Goal: Task Accomplishment & Management: Manage account settings

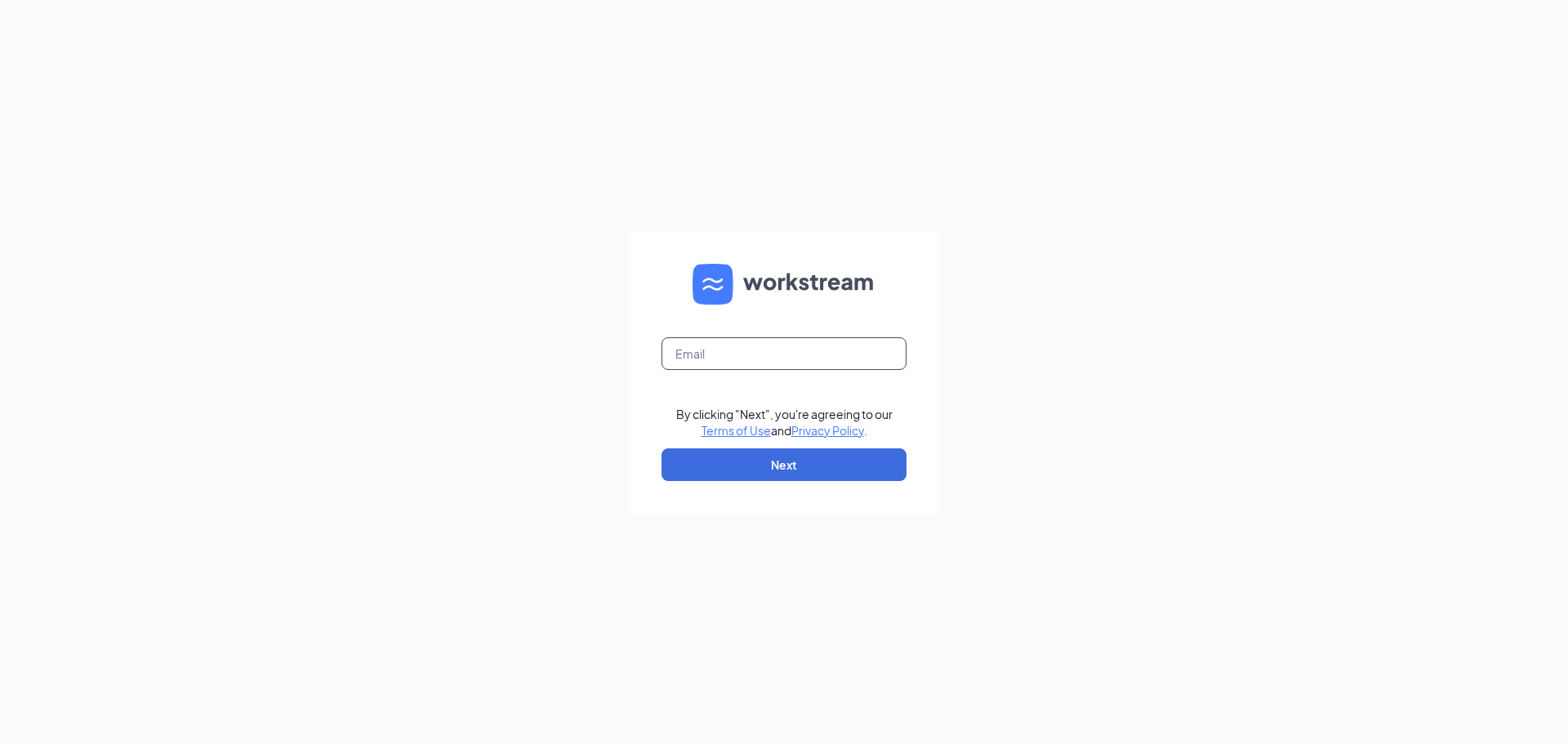
click at [749, 366] on input "text" at bounding box center [784, 353] width 245 height 32
type input "tiffany.capps@eatchickfila.com"
click at [782, 454] on button "Next" at bounding box center [784, 464] width 245 height 32
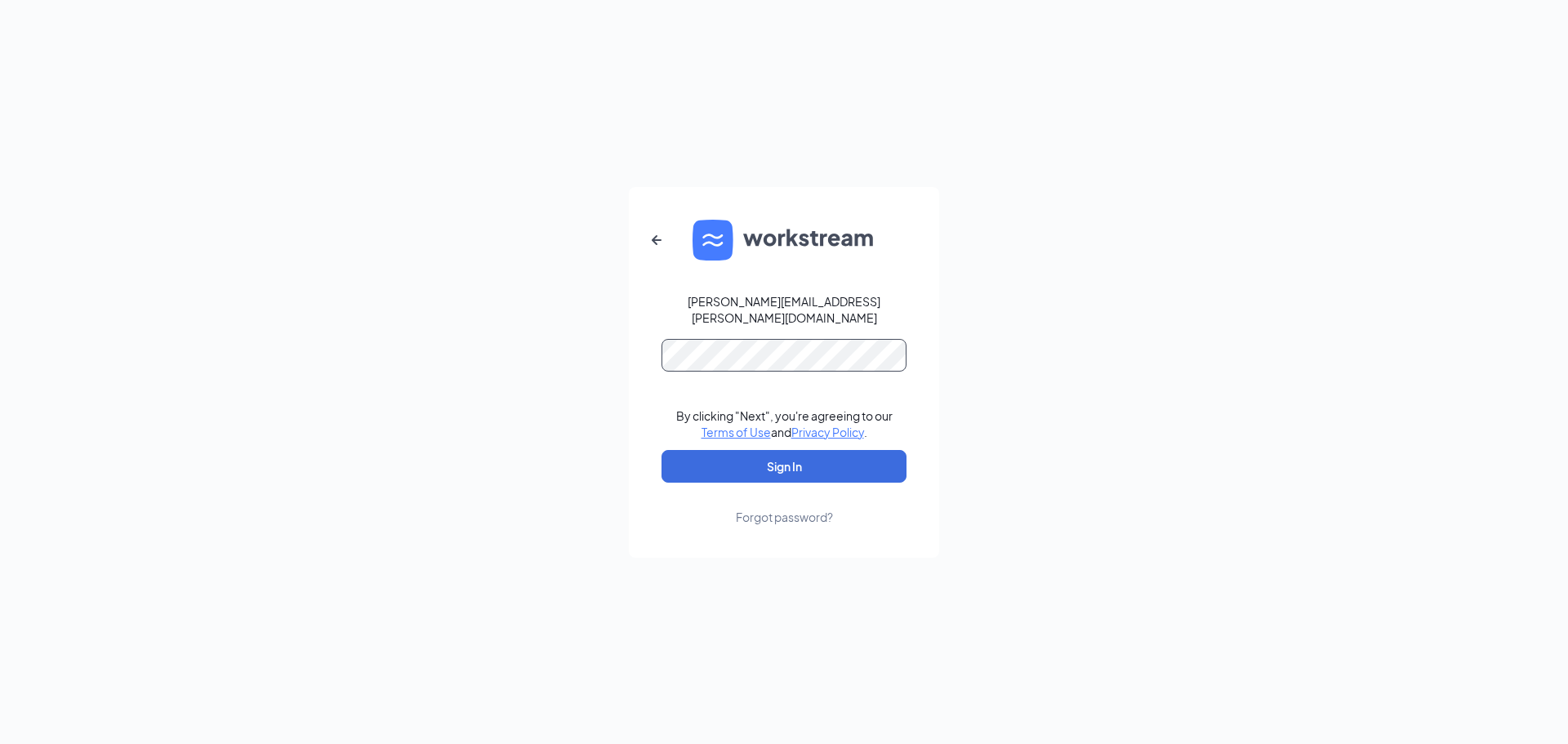
click at [662, 450] on button "Sign In" at bounding box center [784, 466] width 245 height 32
click at [662, 450] on button "submit" at bounding box center [784, 466] width 245 height 32
click at [778, 458] on button "Sign In" at bounding box center [784, 466] width 245 height 32
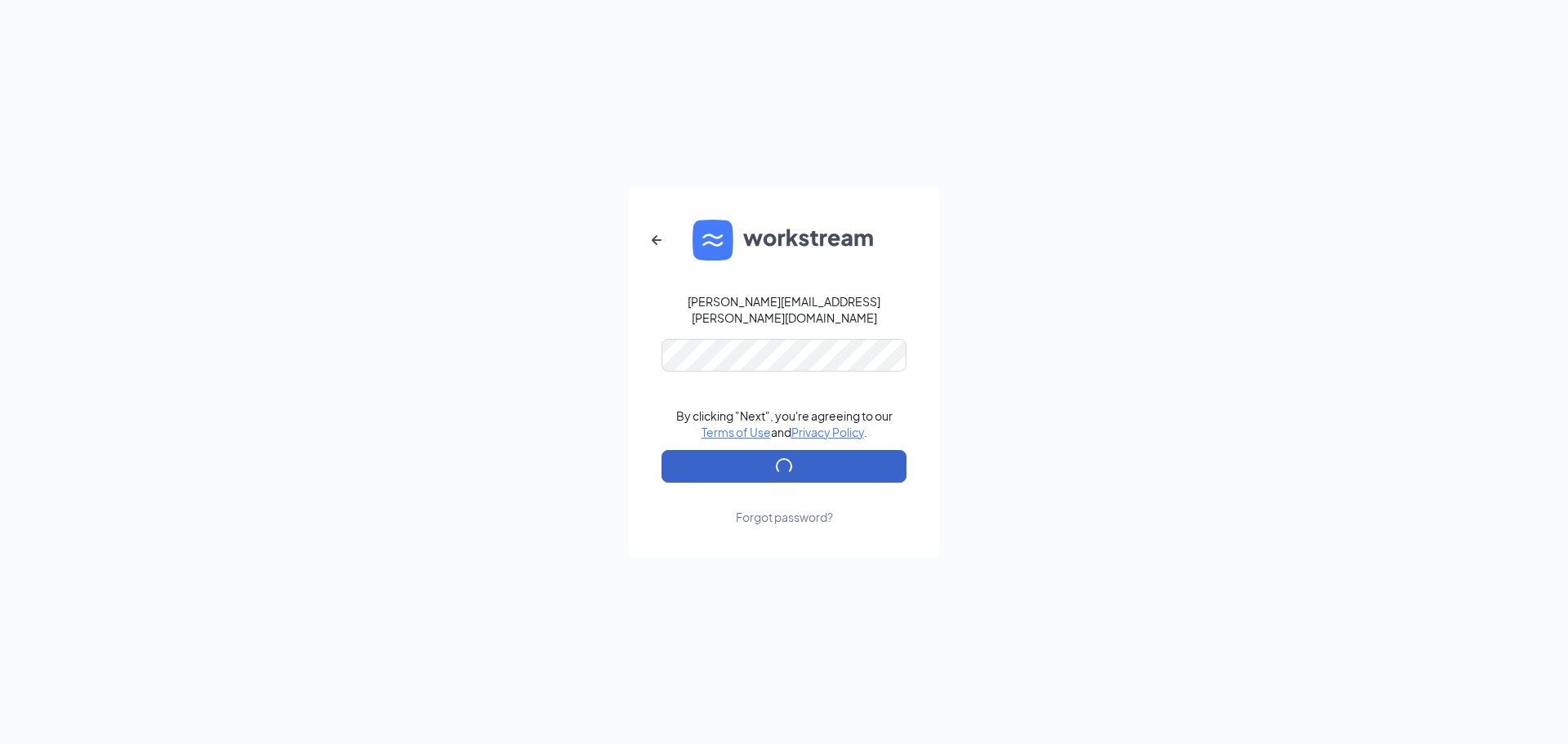
click at [778, 458] on button "submit" at bounding box center [784, 466] width 245 height 32
click at [823, 450] on button "Sign In" at bounding box center [784, 466] width 245 height 32
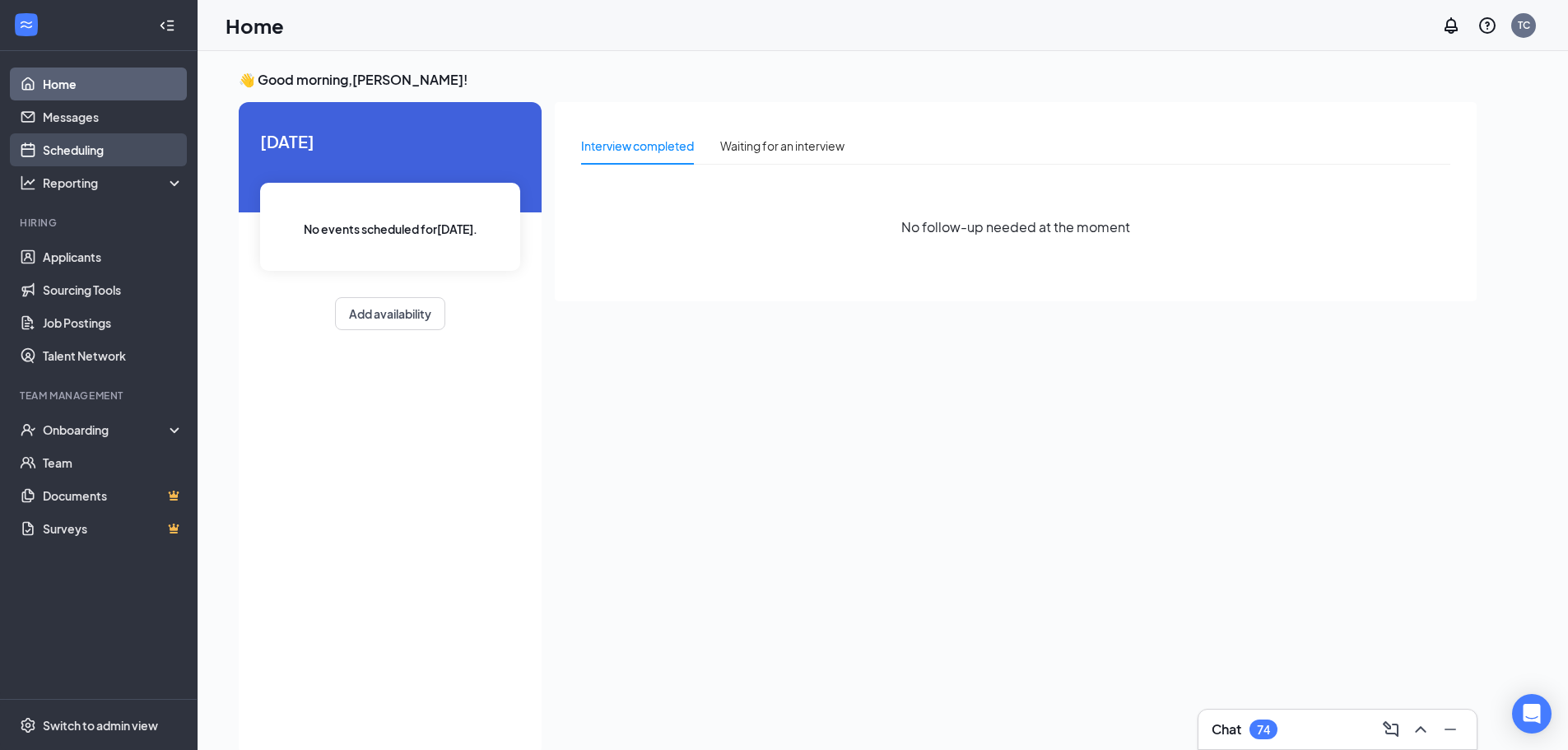
click at [84, 149] on link "Scheduling" at bounding box center [113, 149] width 140 height 33
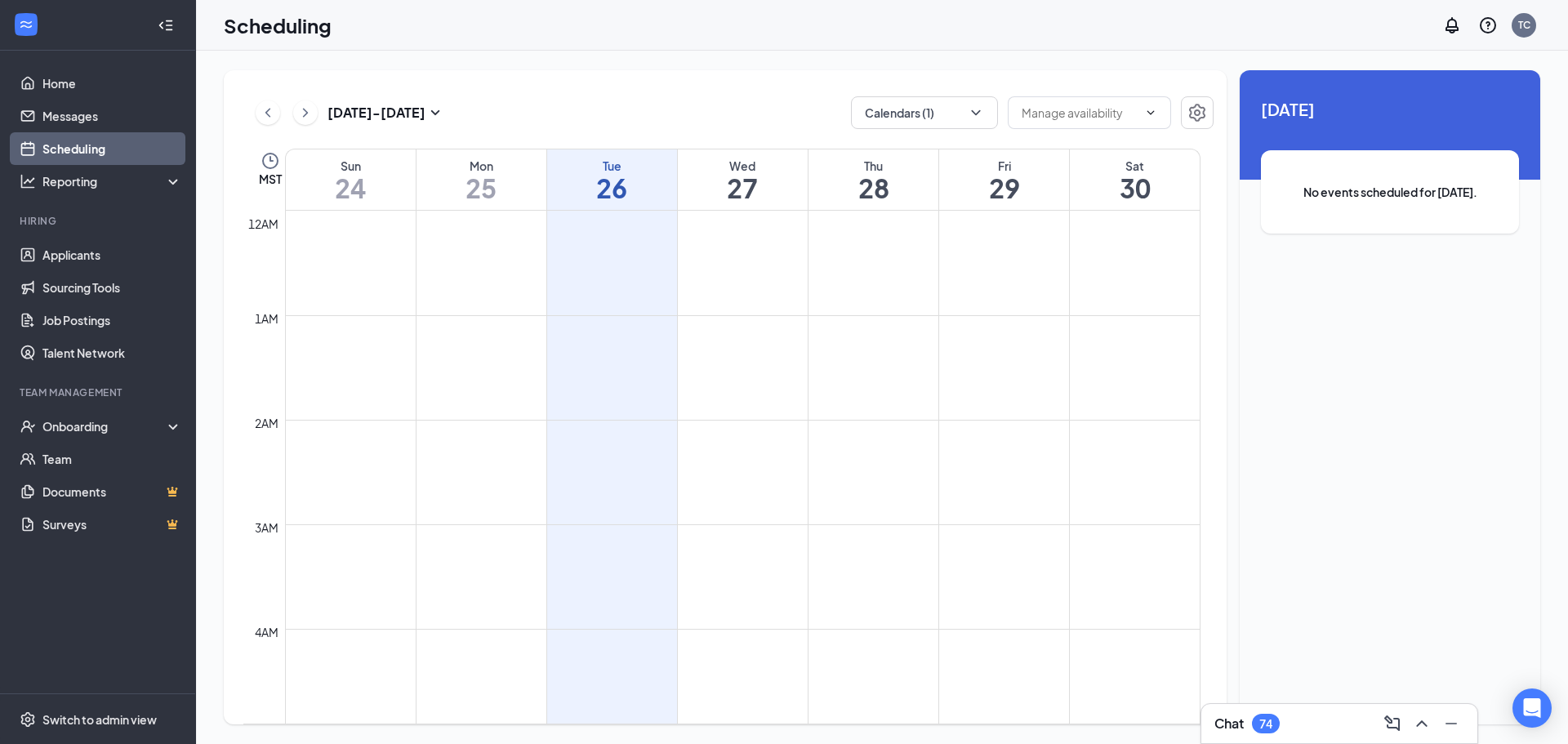
scroll to position [803, 0]
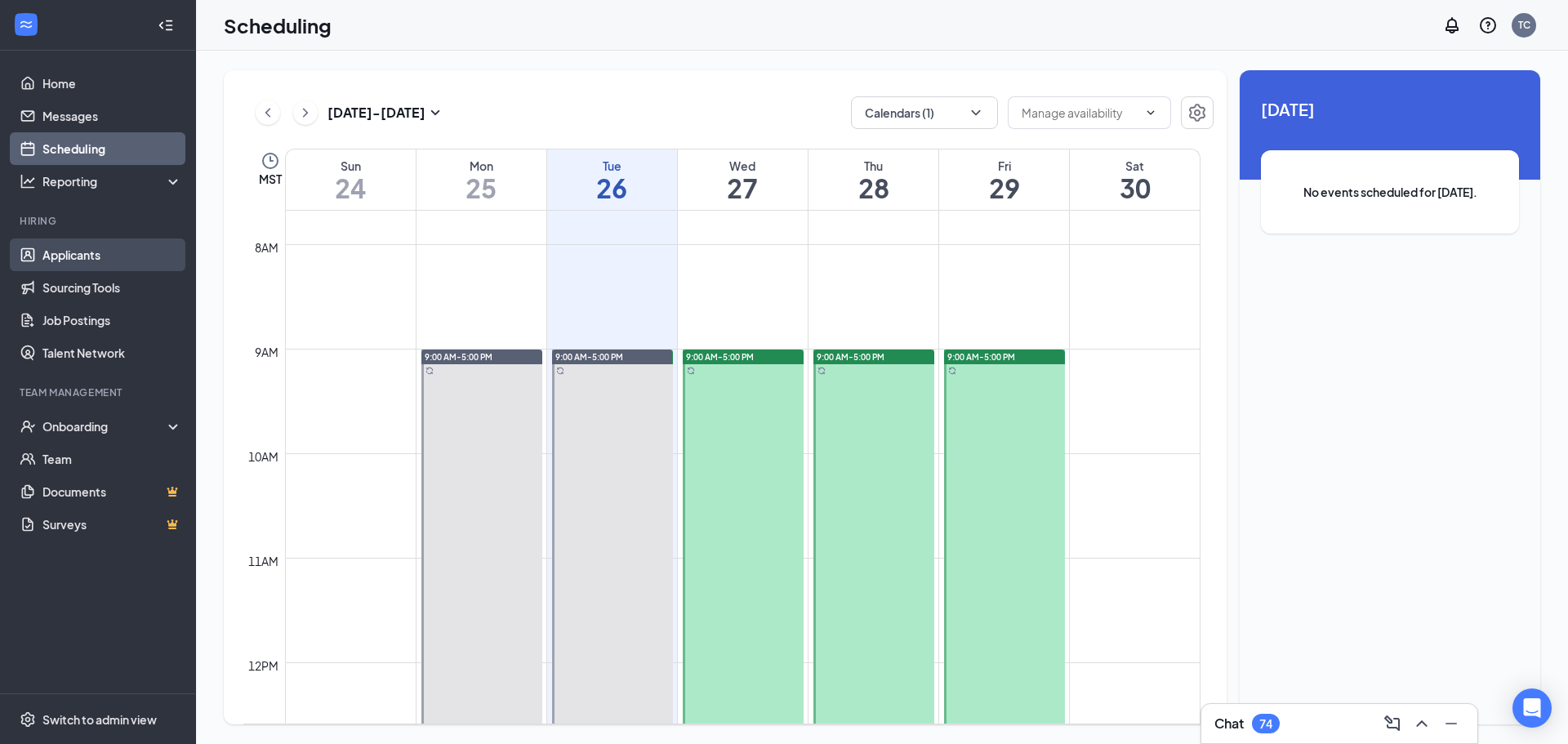
click at [111, 258] on link "Applicants" at bounding box center [112, 254] width 139 height 32
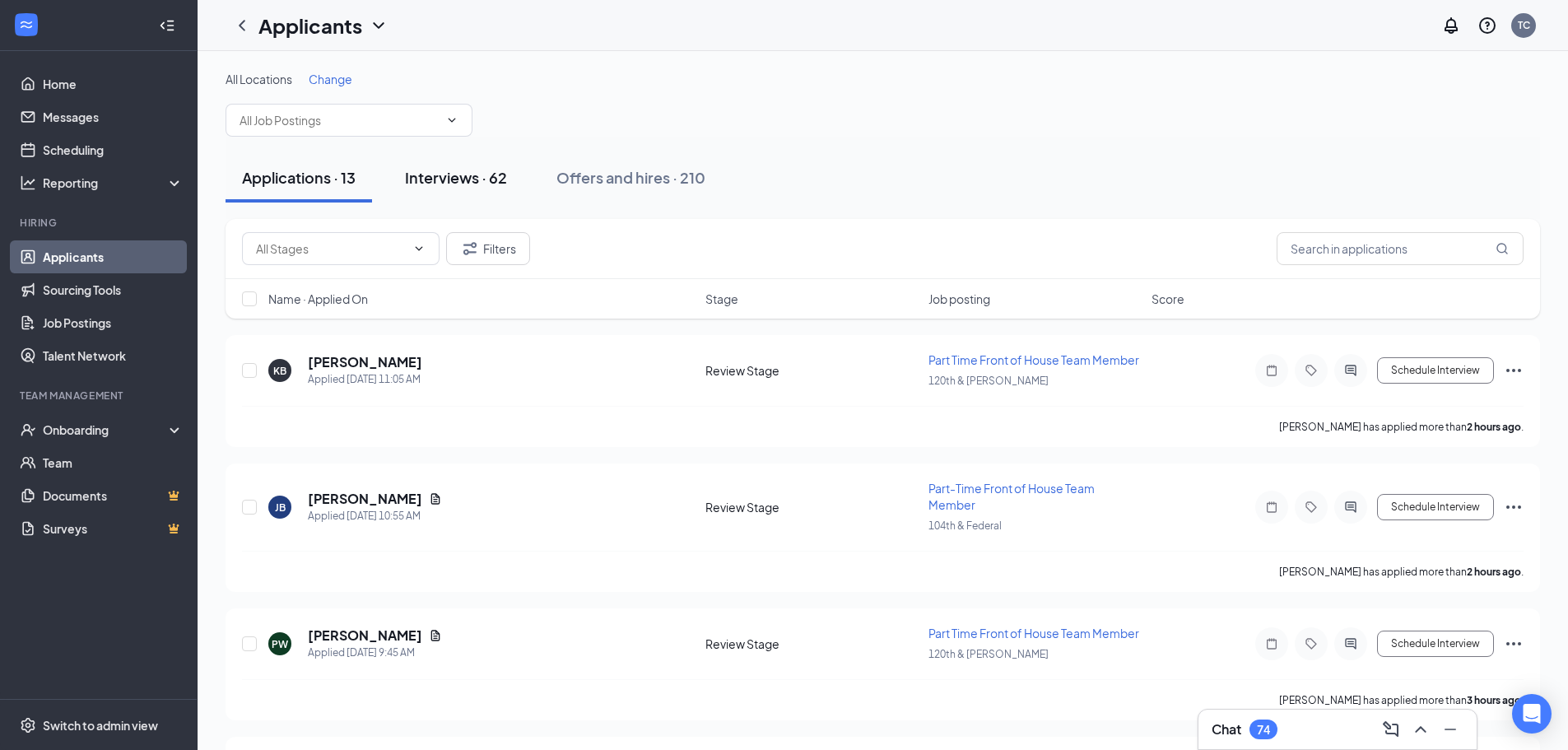
click at [484, 170] on div "Interviews · 62" at bounding box center [456, 178] width 102 height 20
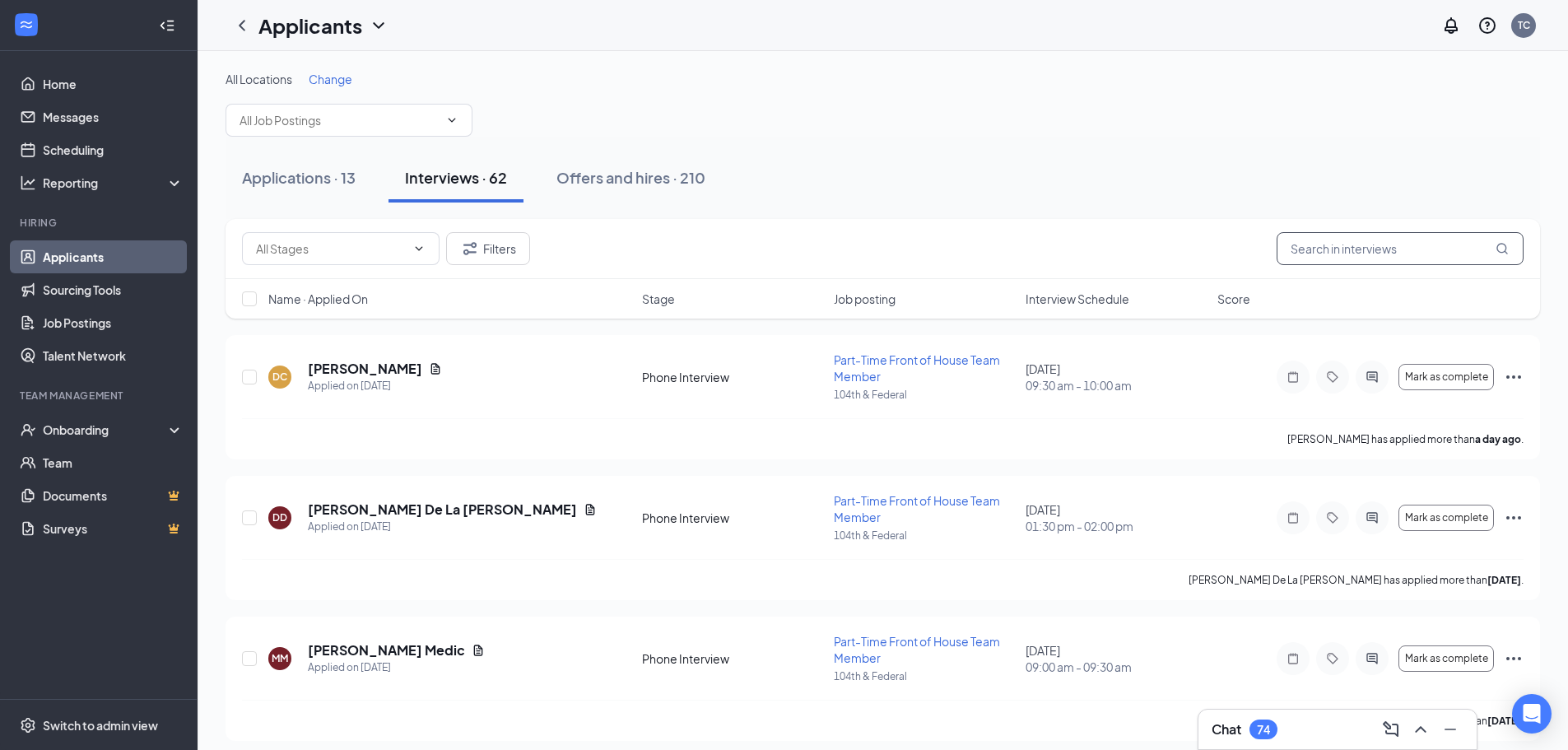
click at [1367, 249] on input "text" at bounding box center [1399, 248] width 246 height 33
type input "H"
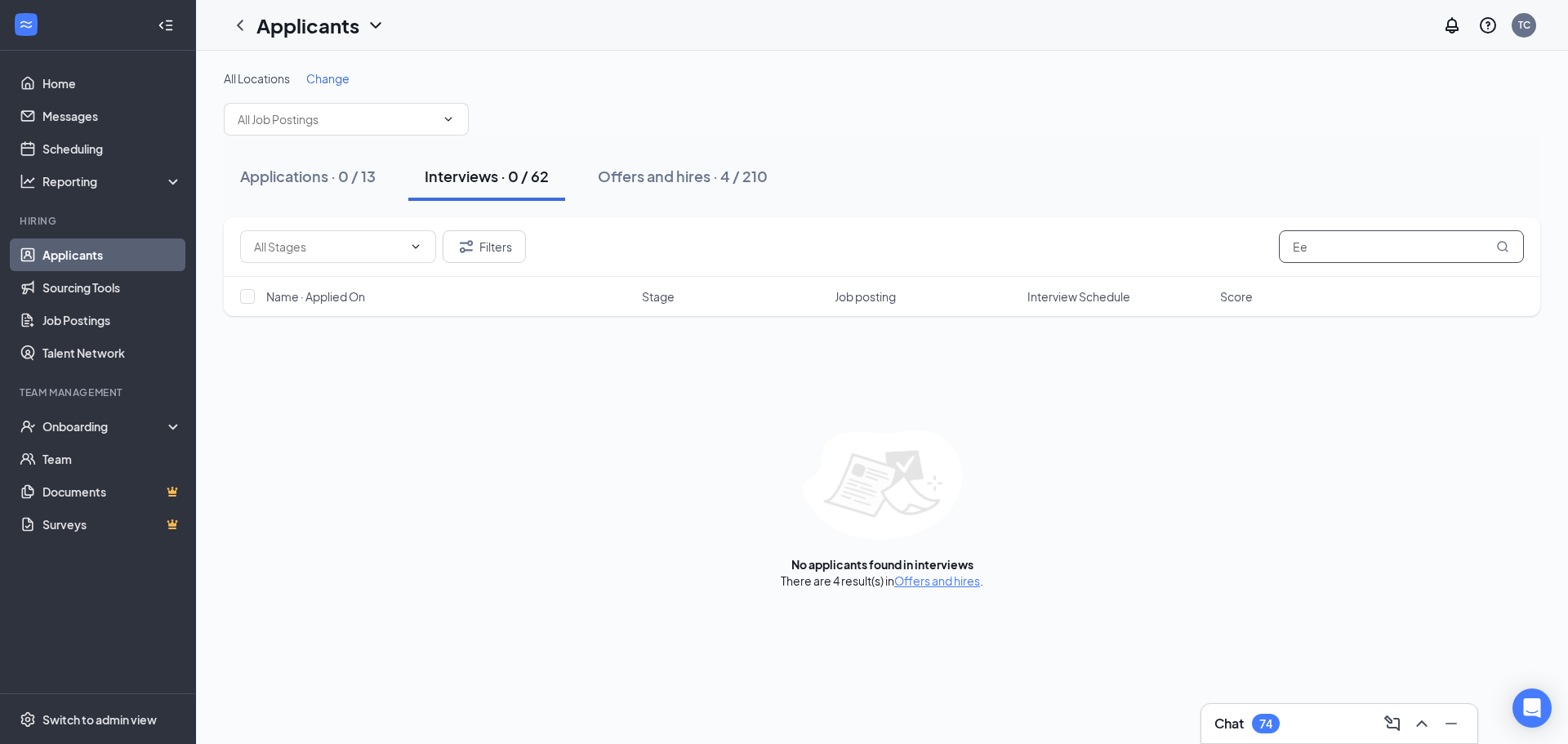
type input "E"
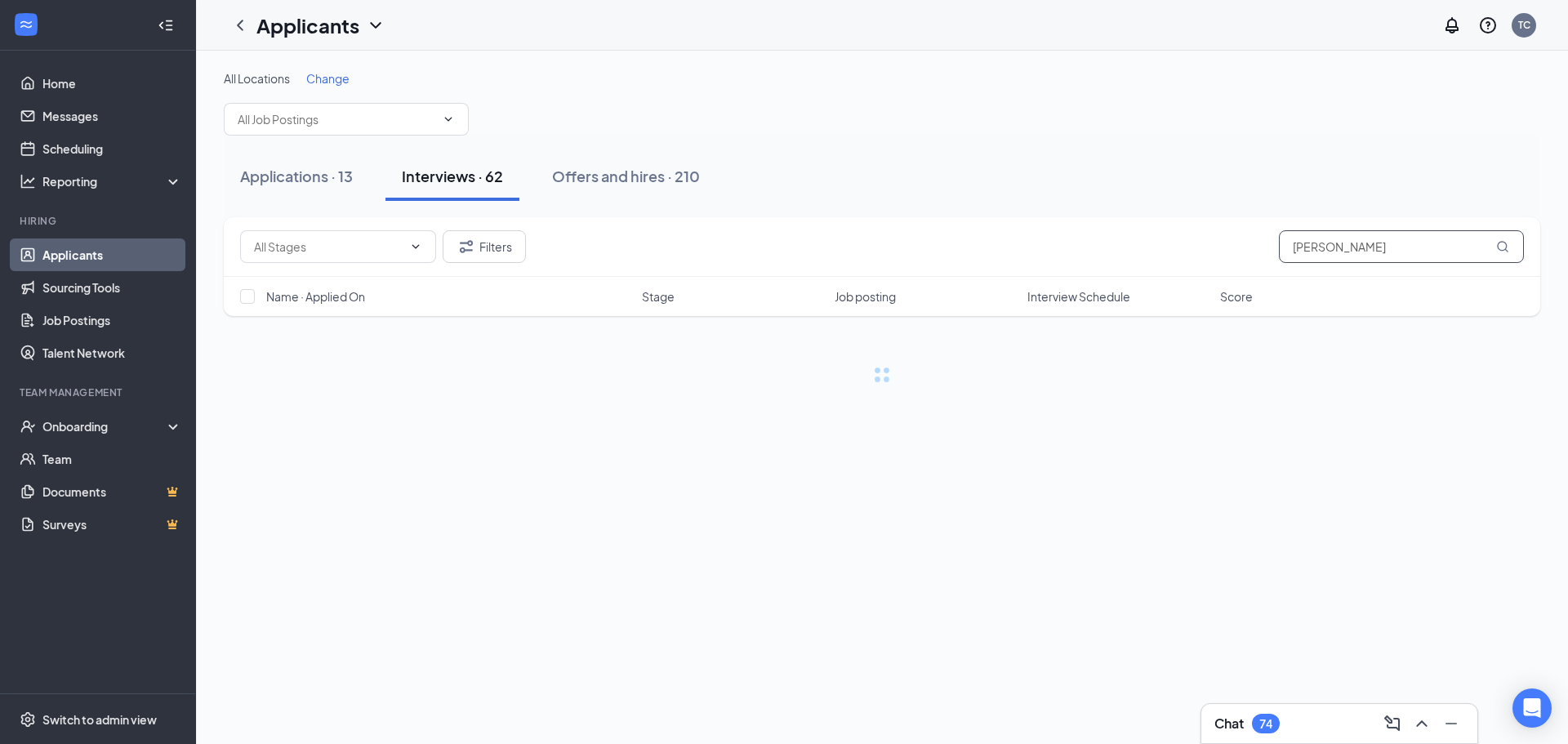
type input "[PERSON_NAME]"
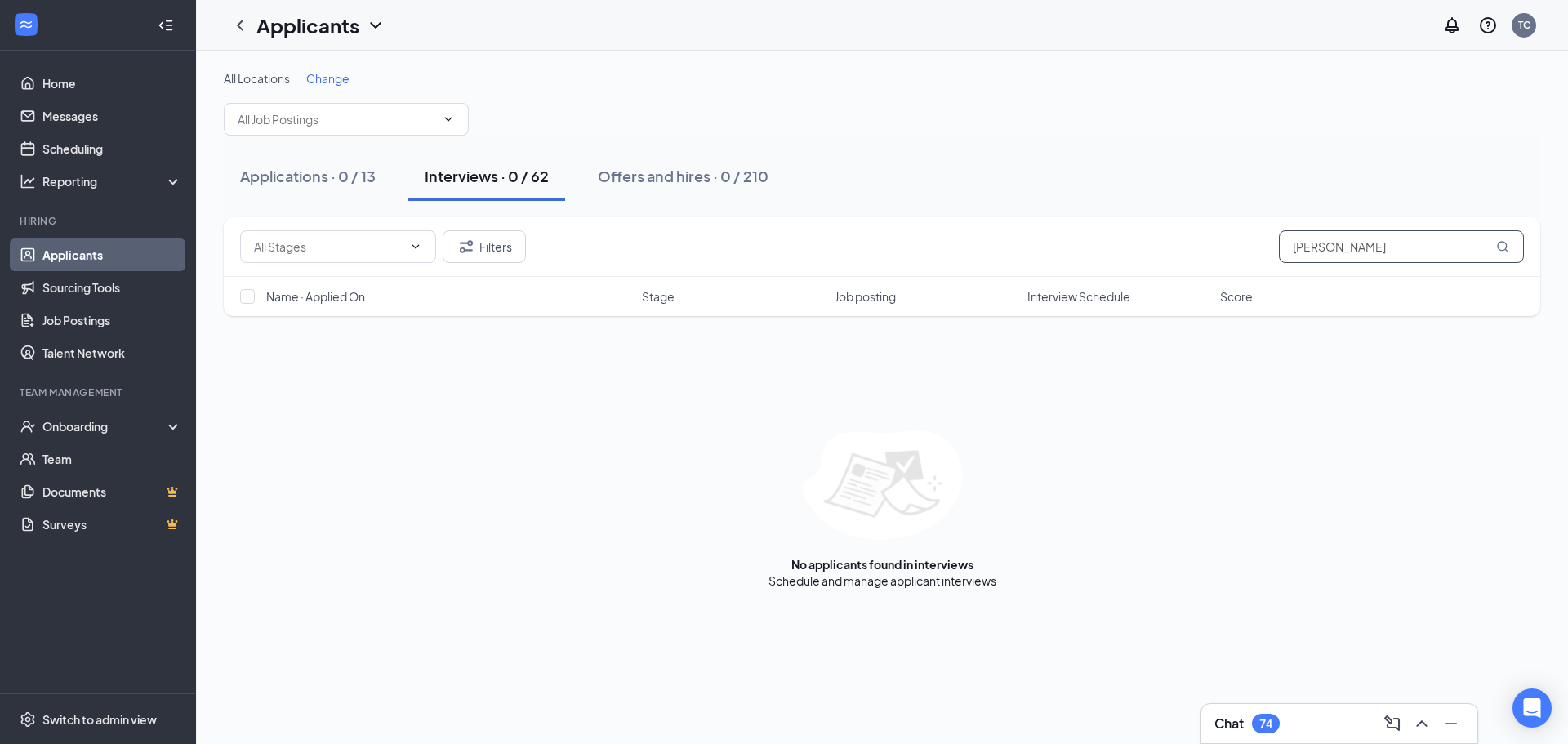
click at [1357, 247] on input "[PERSON_NAME]" at bounding box center [1401, 246] width 245 height 32
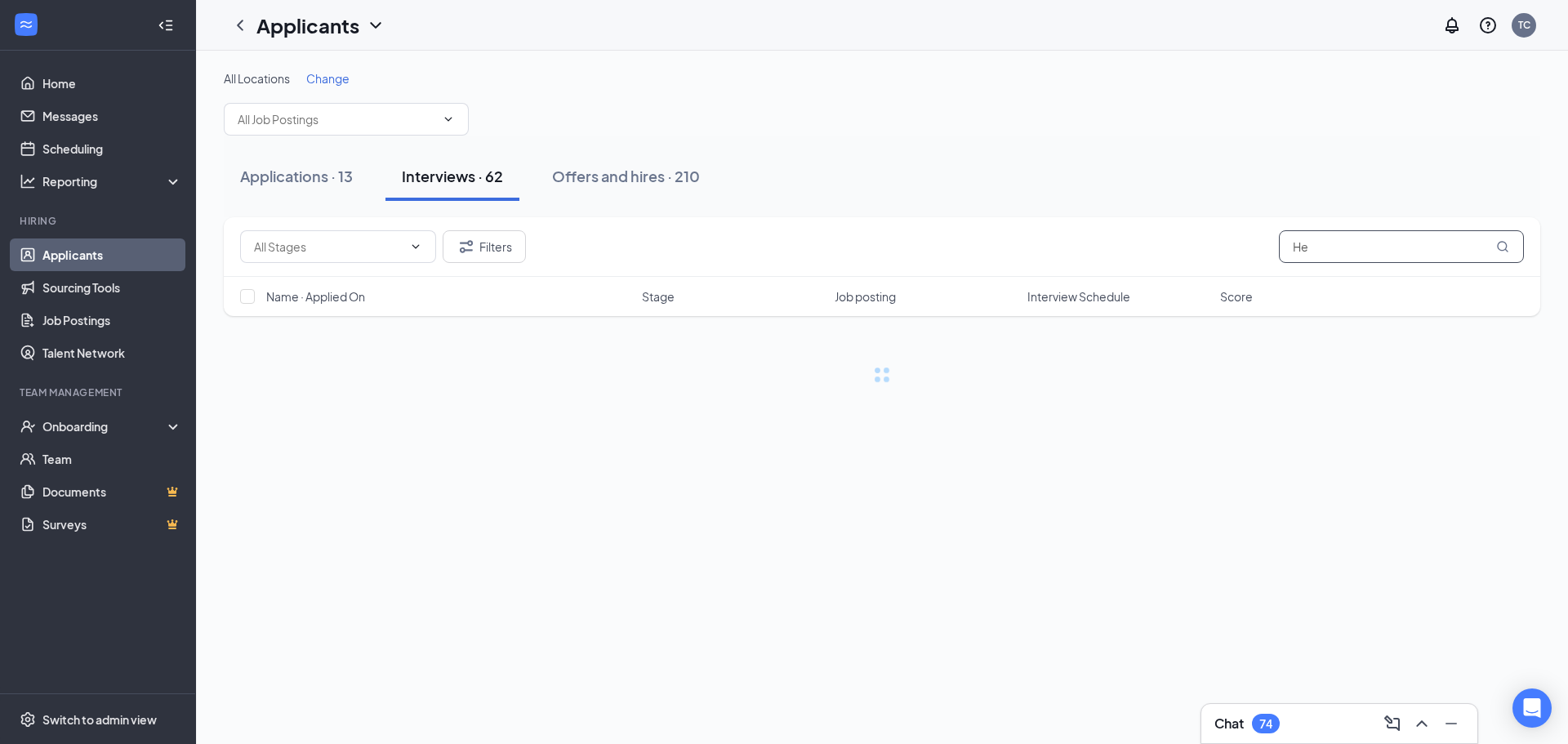
type input "H"
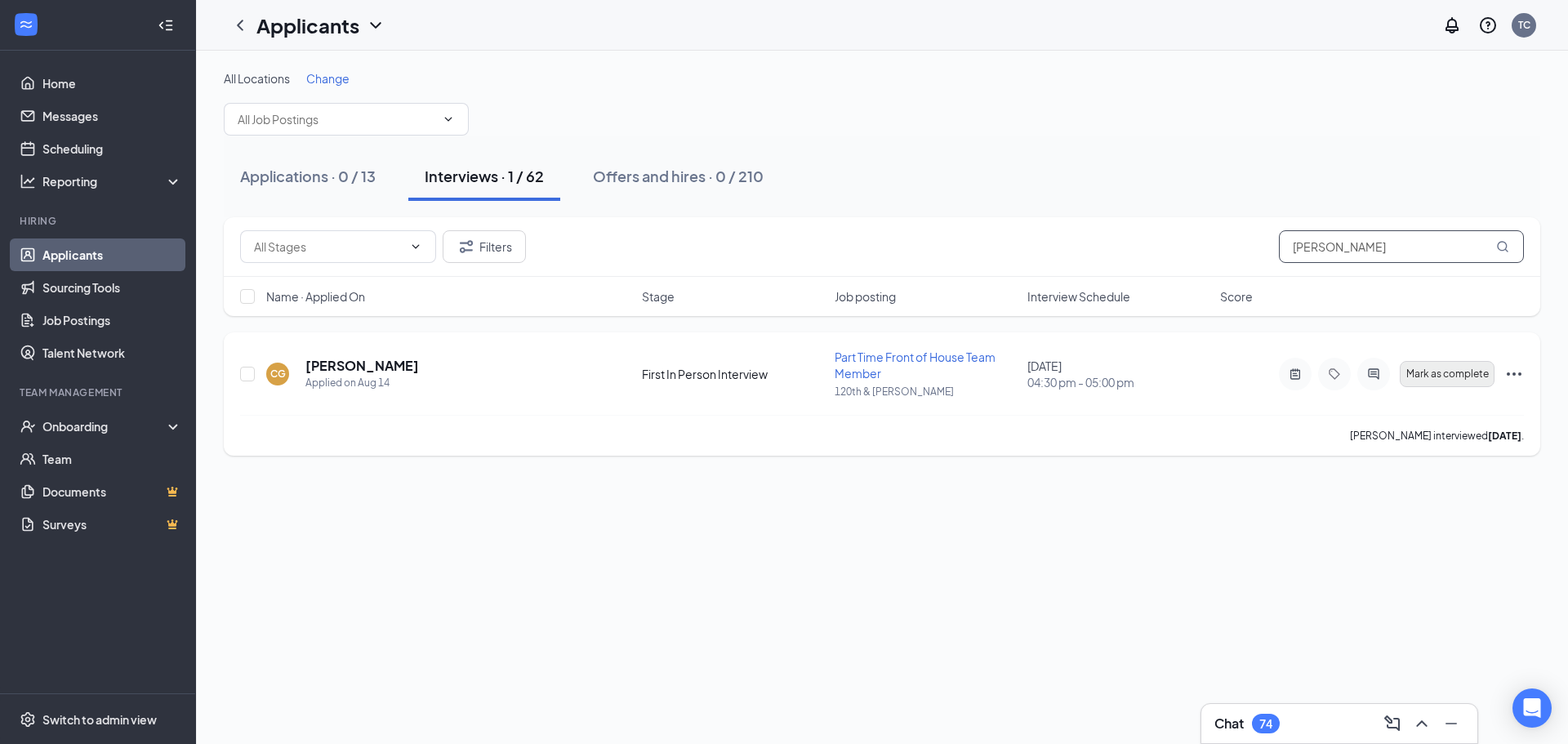
type input "[PERSON_NAME]"
click at [1451, 371] on span "Mark as complete" at bounding box center [1447, 374] width 82 height 11
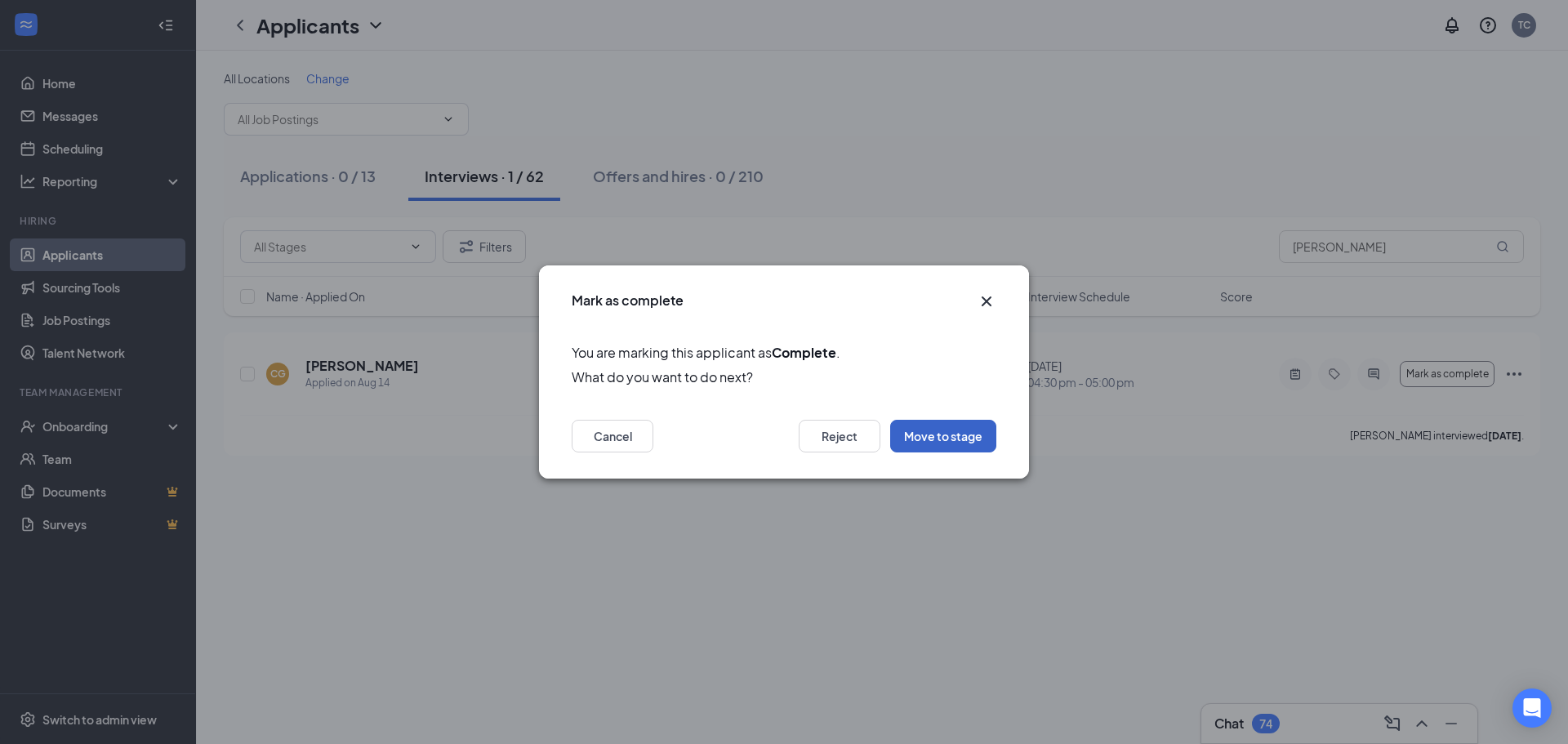
click at [968, 438] on button "Move to stage" at bounding box center [942, 436] width 106 height 32
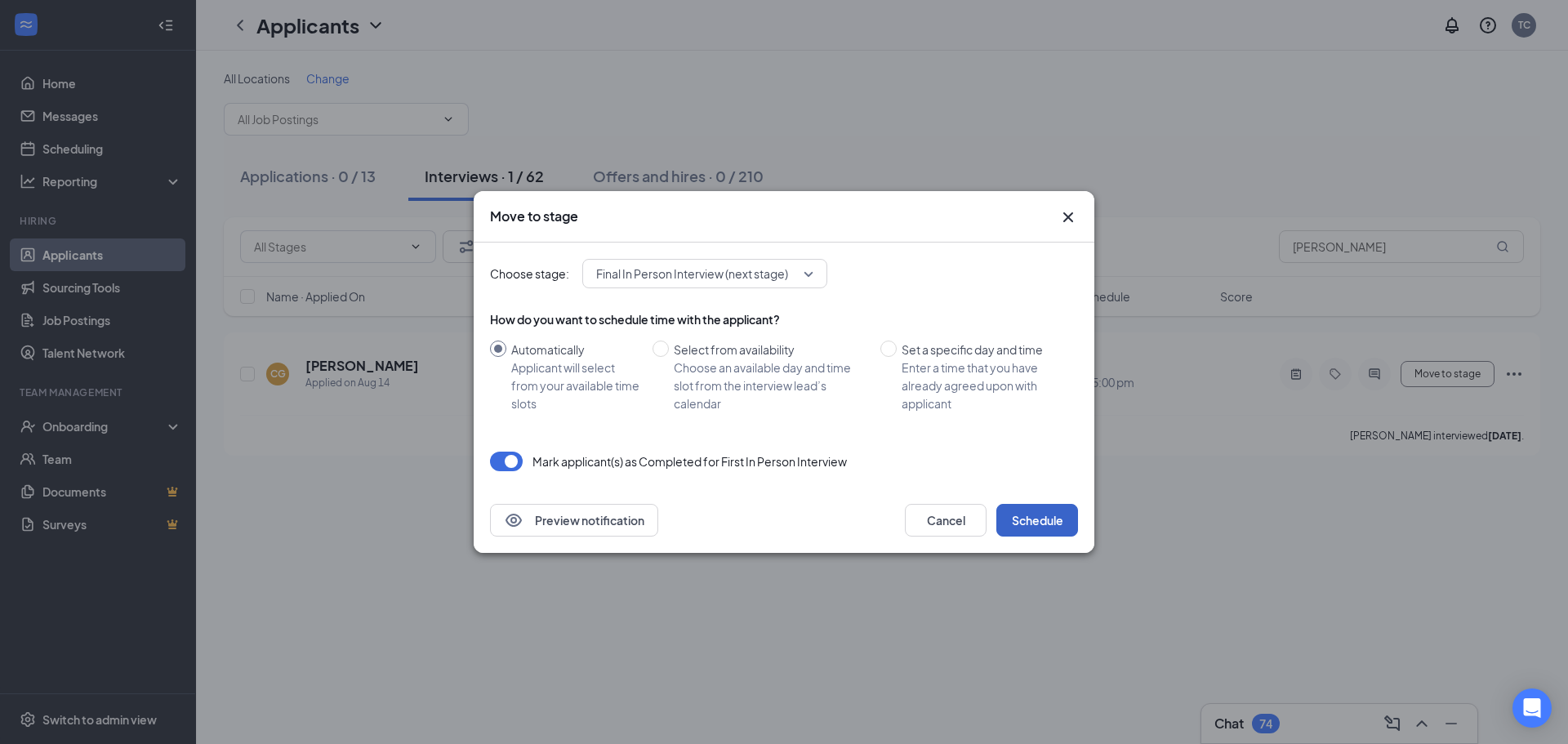
click at [1060, 517] on button "Schedule" at bounding box center [1036, 520] width 81 height 32
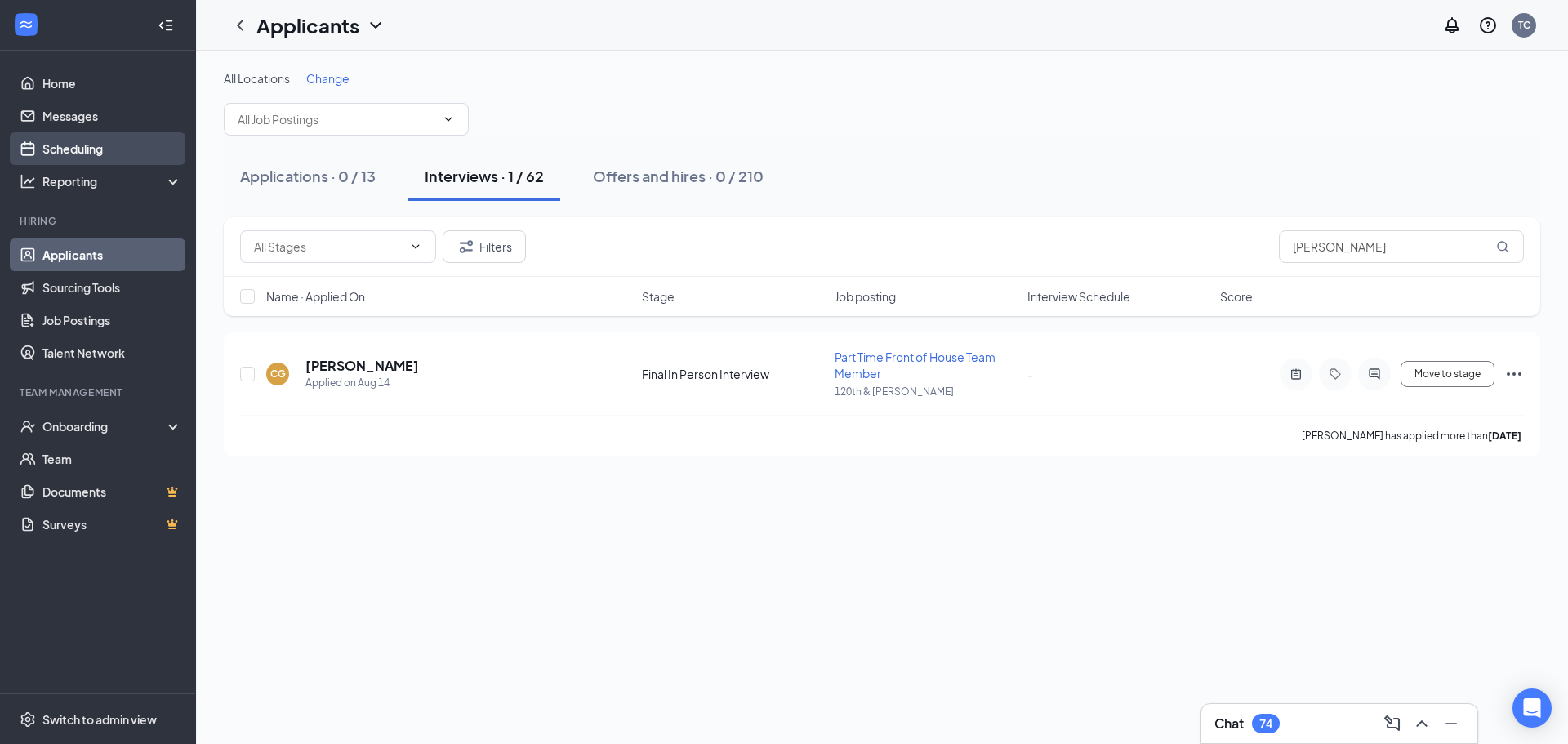
click at [73, 154] on link "Scheduling" at bounding box center [112, 148] width 139 height 32
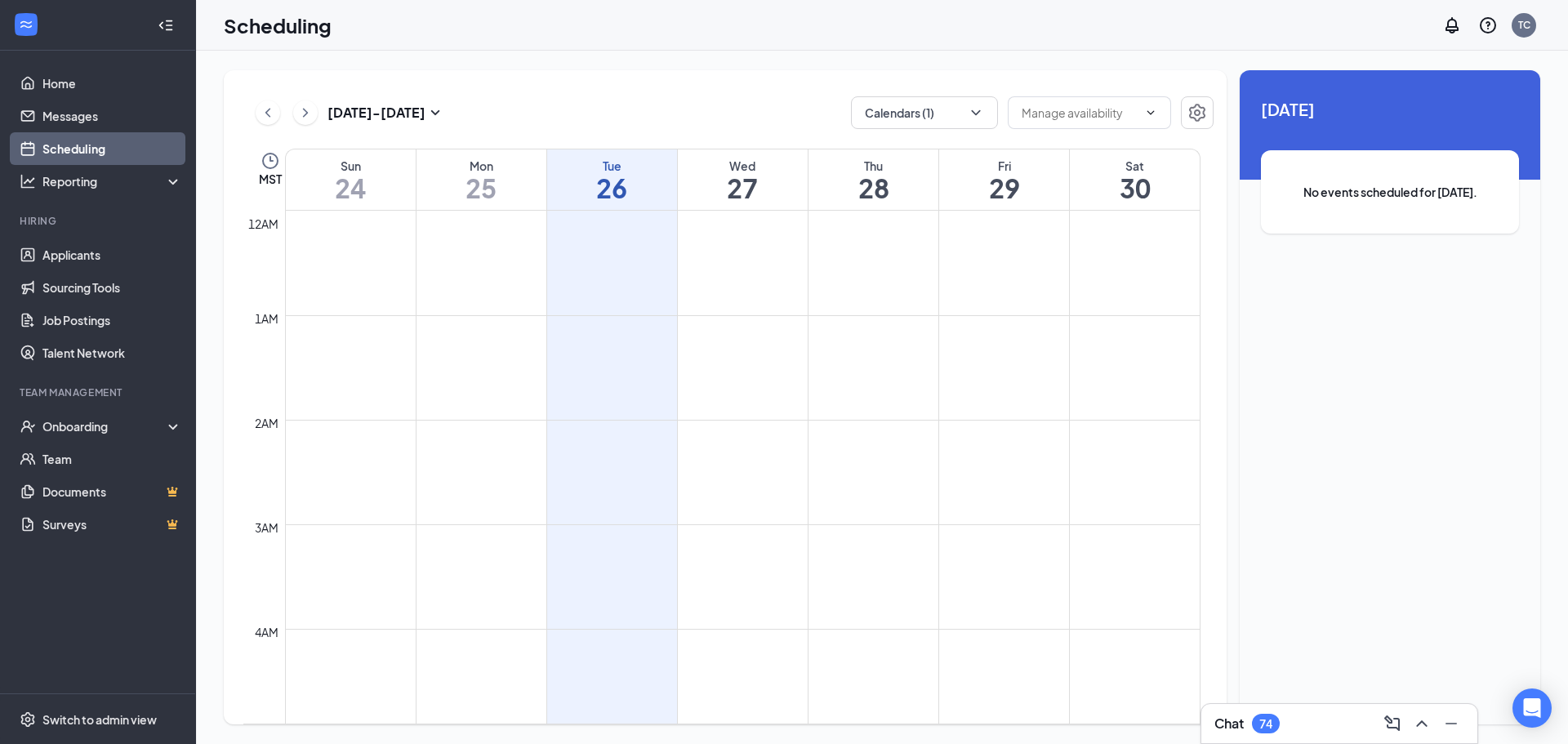
scroll to position [803, 0]
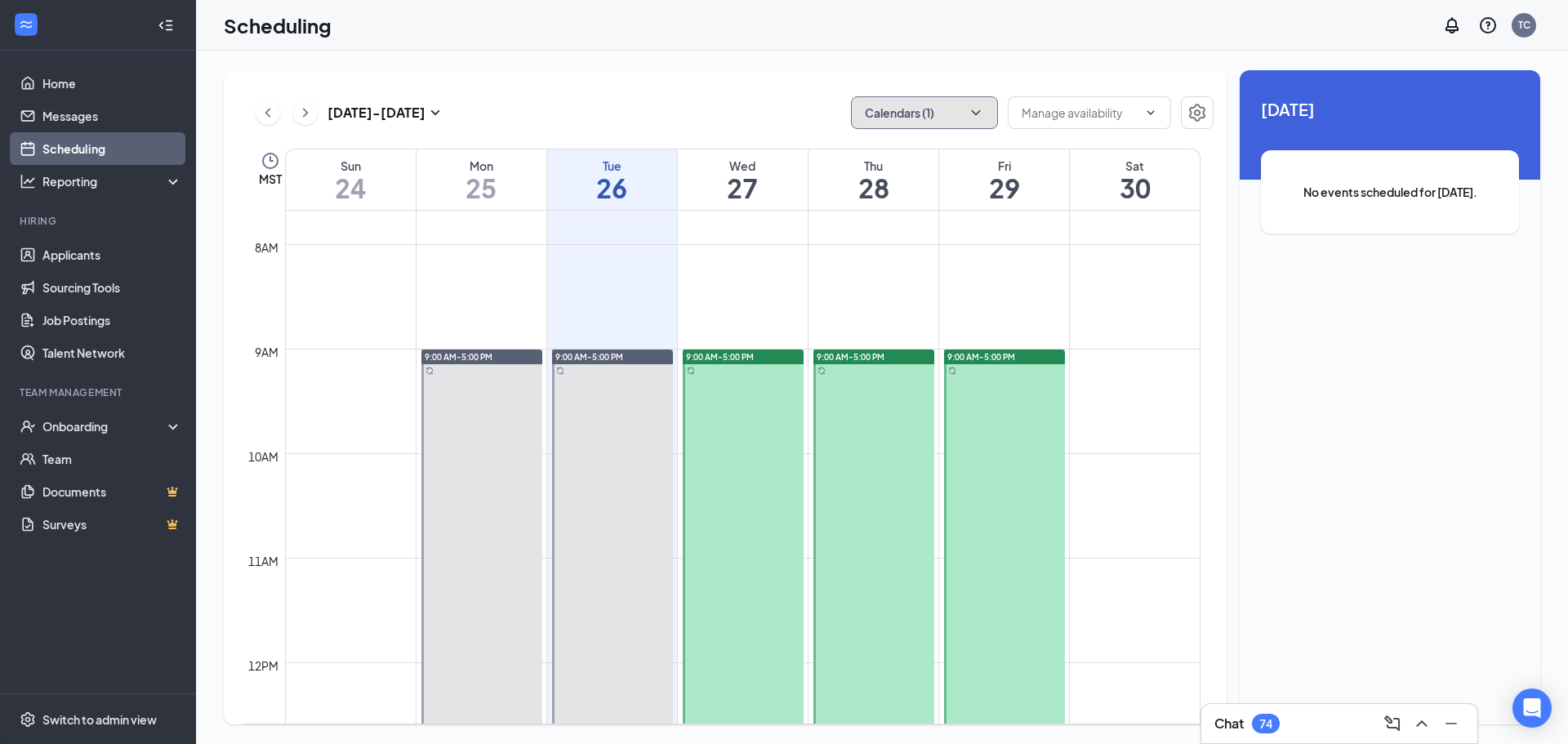
click at [918, 99] on button "Calendars (1)" at bounding box center [924, 112] width 147 height 32
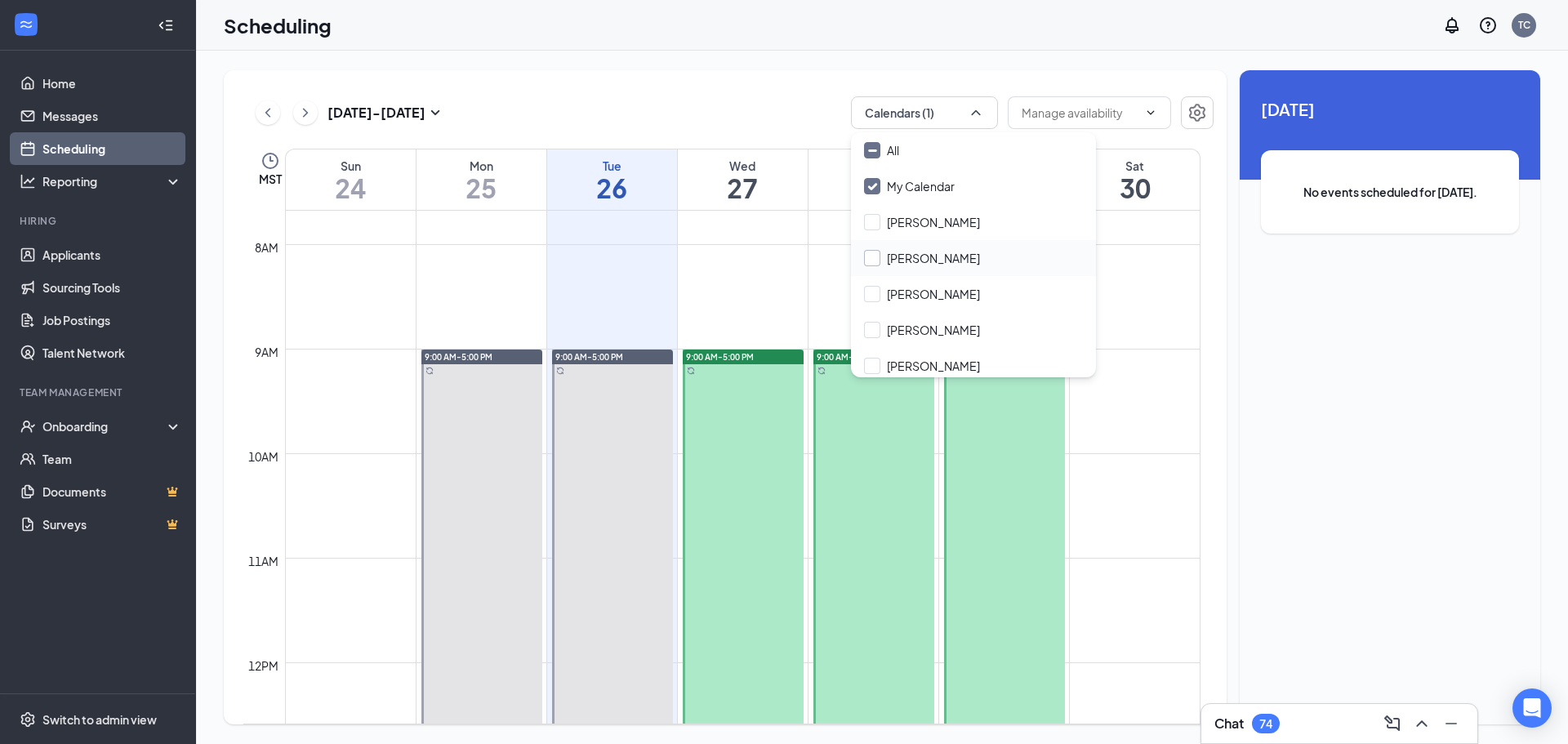
click at [947, 257] on input "[PERSON_NAME]" at bounding box center [922, 258] width 116 height 17
checkbox input "true"
click at [921, 290] on input "[PERSON_NAME]" at bounding box center [922, 294] width 116 height 17
checkbox input "true"
click at [918, 361] on input "[PERSON_NAME]" at bounding box center [922, 366] width 116 height 17
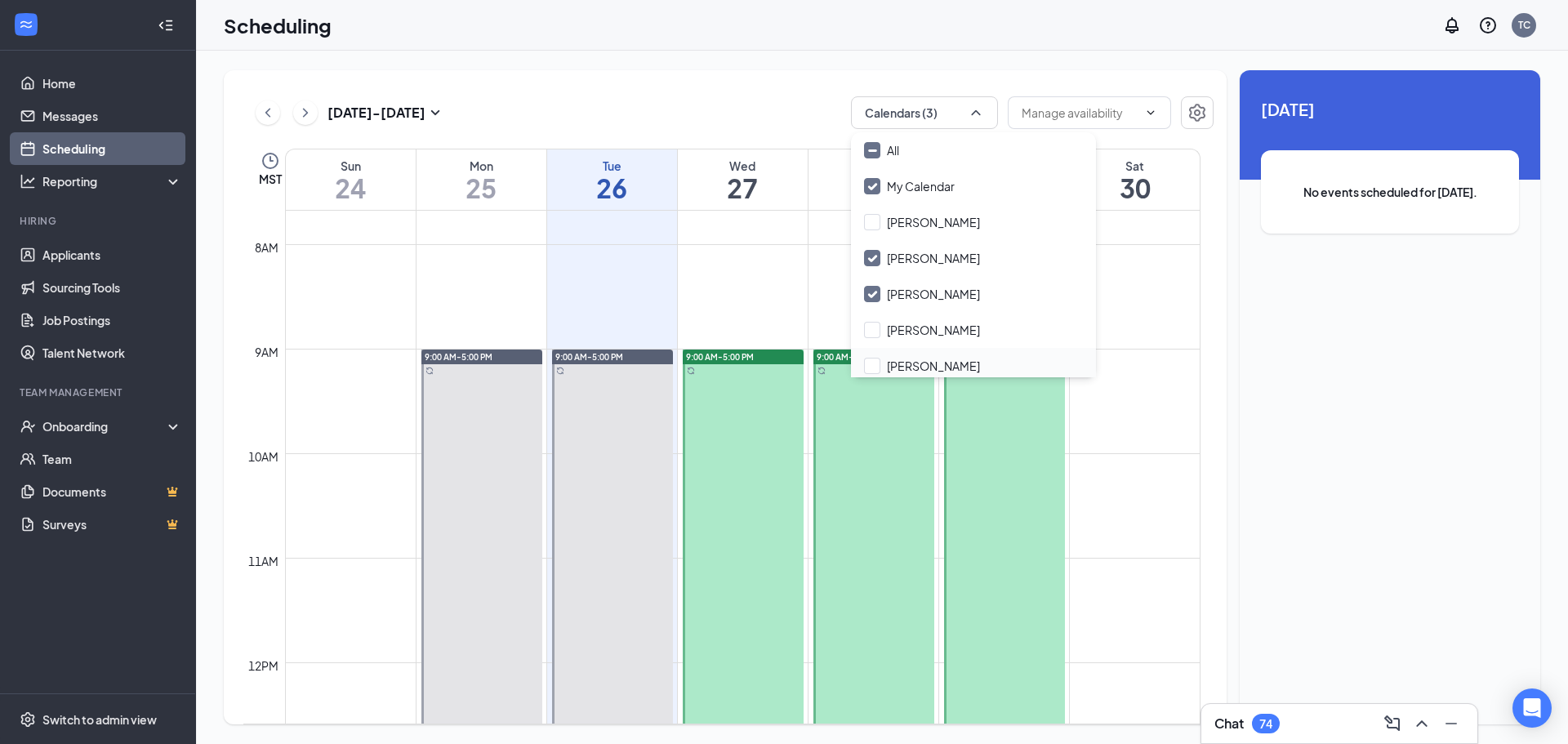
checkbox input "true"
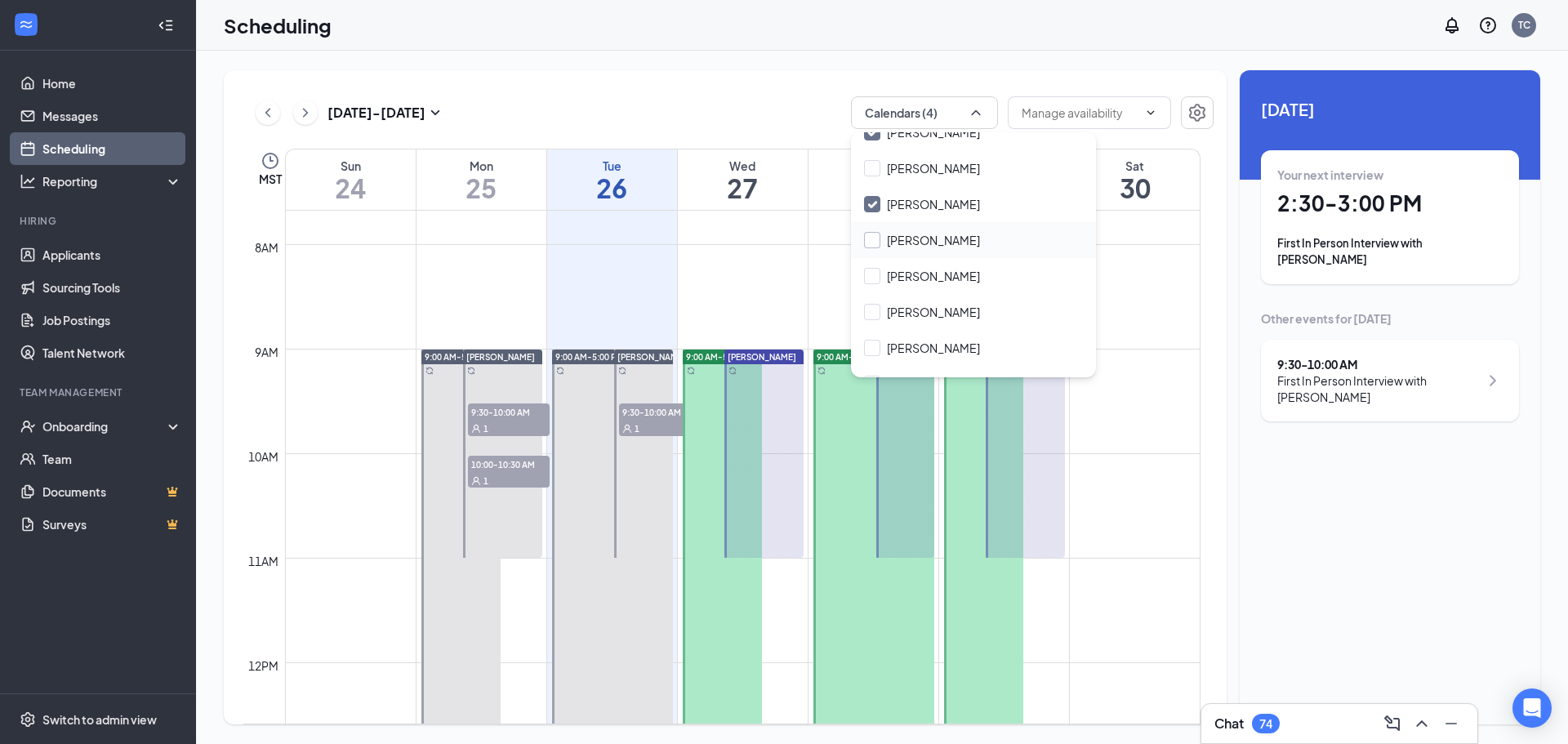
scroll to position [163, 0]
click at [919, 300] on div "[PERSON_NAME]" at bounding box center [973, 310] width 245 height 36
checkbox input "true"
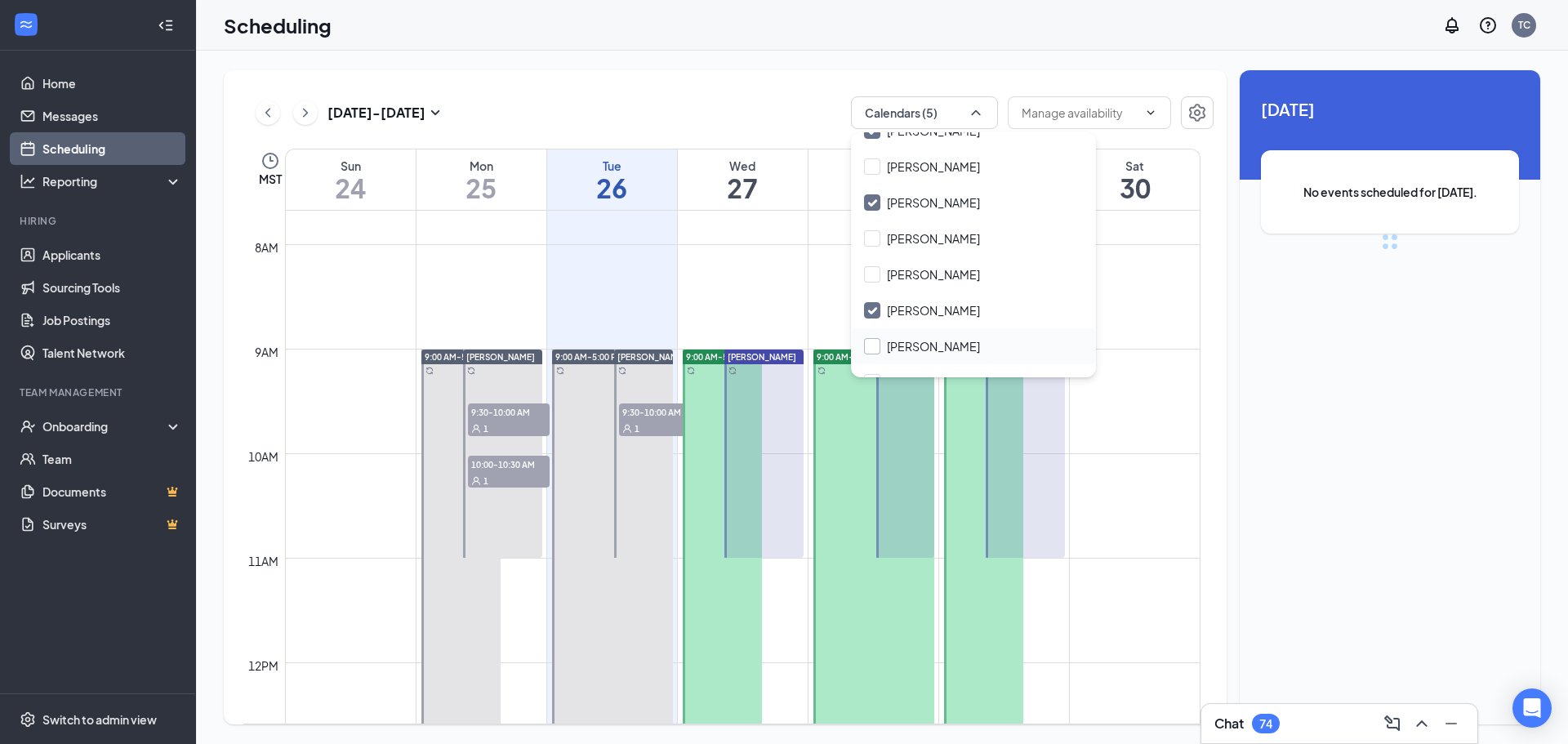
click at [909, 352] on input "[PERSON_NAME]" at bounding box center [922, 346] width 116 height 17
checkbox input "true"
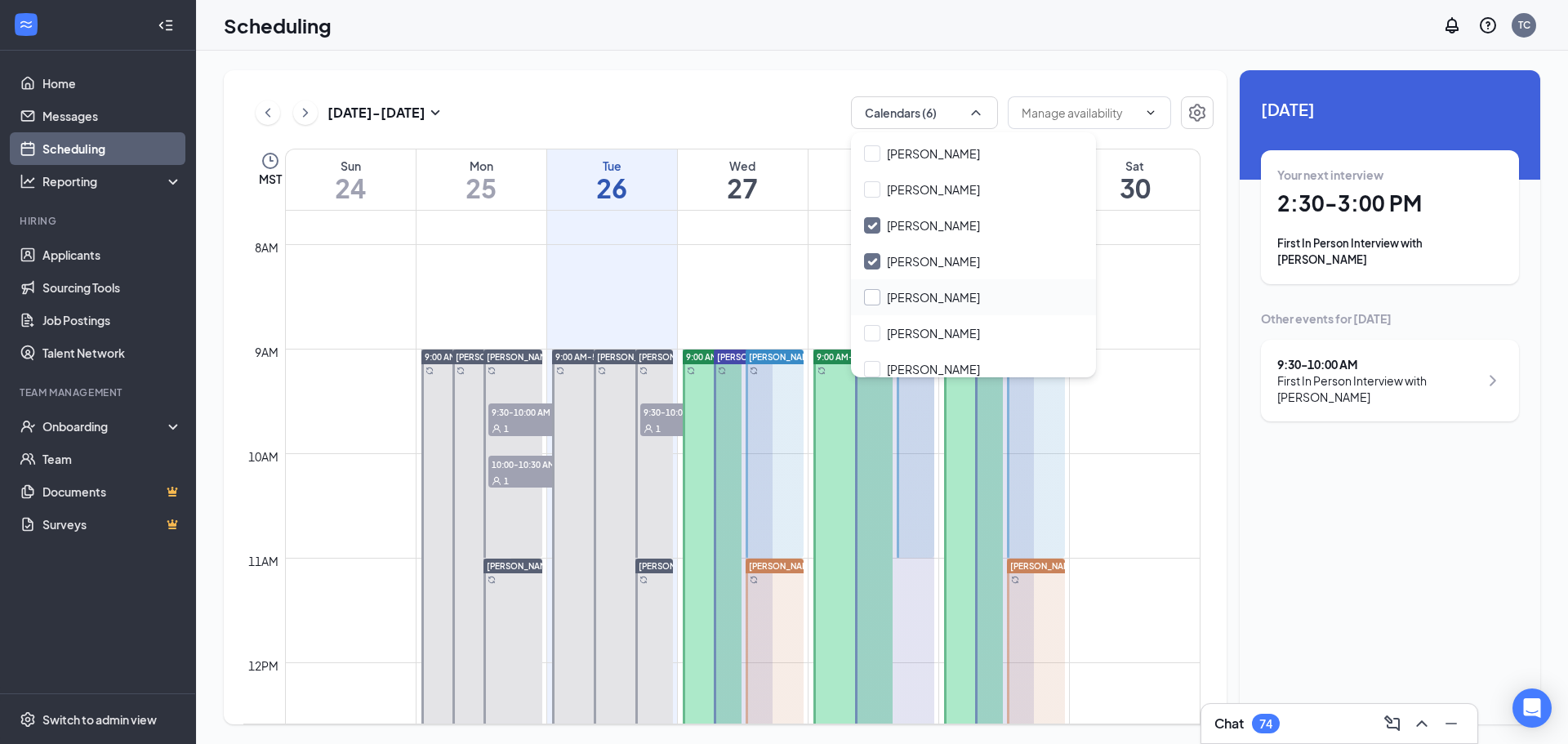
scroll to position [258, 0]
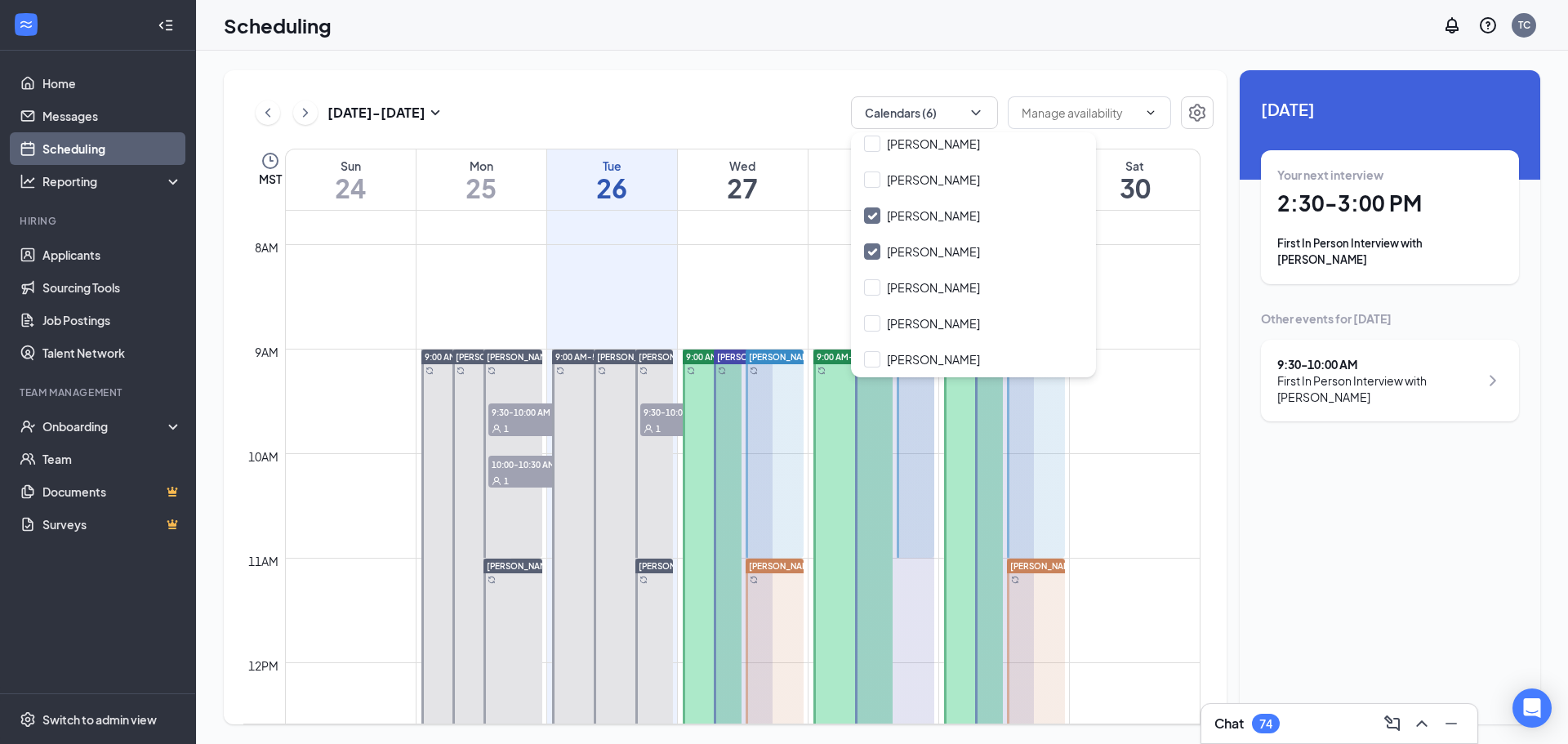
click at [796, 91] on div "[DATE] - [DATE] Calendars (6) MST Sun 24 Mon 25 Tue 26 Wed 27 Thu 28 Fri 29 Sat…" at bounding box center [724, 397] width 1003 height 654
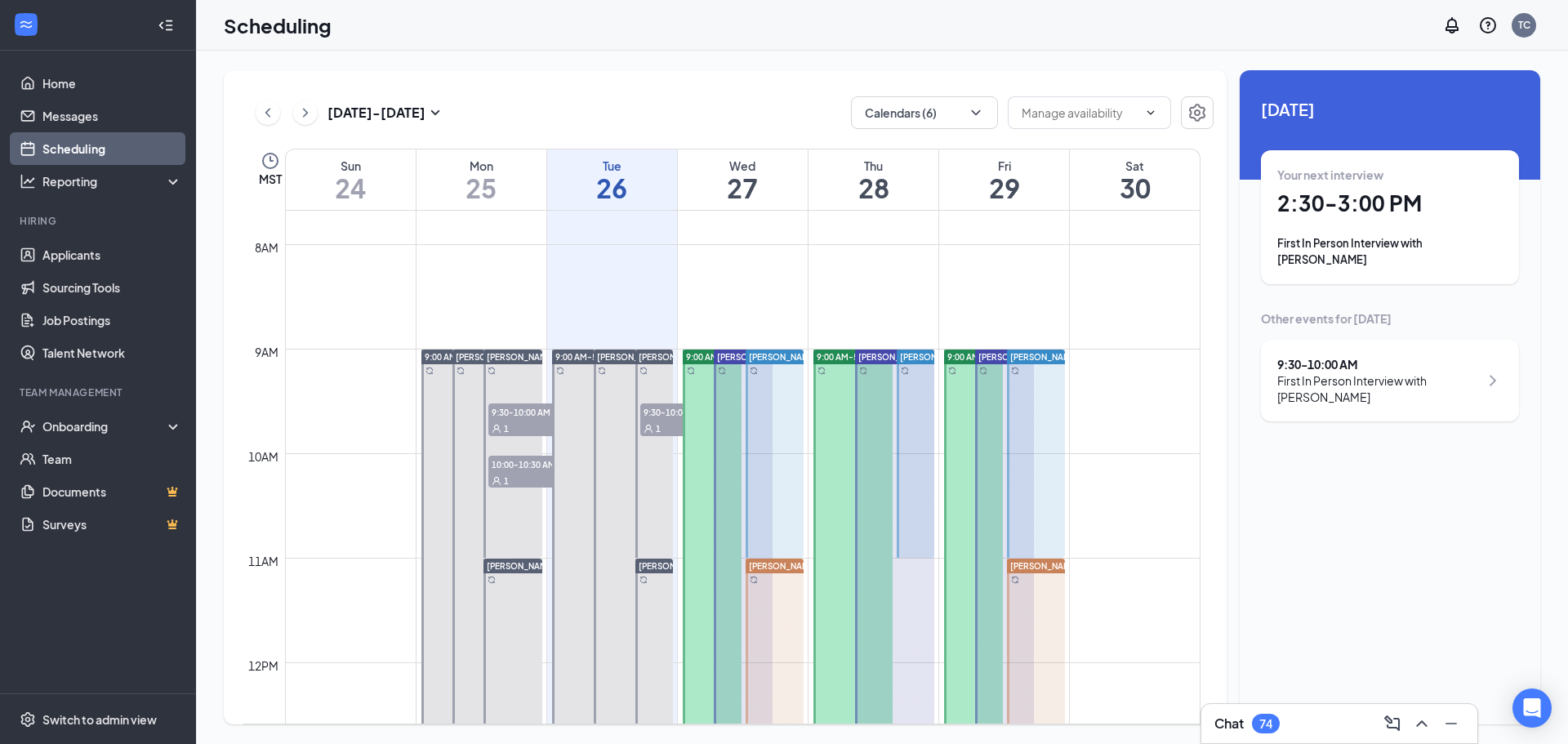
click at [1478, 368] on div "9:30 - 10:00 AM First In Person Interview with [PERSON_NAME]" at bounding box center [1390, 380] width 225 height 49
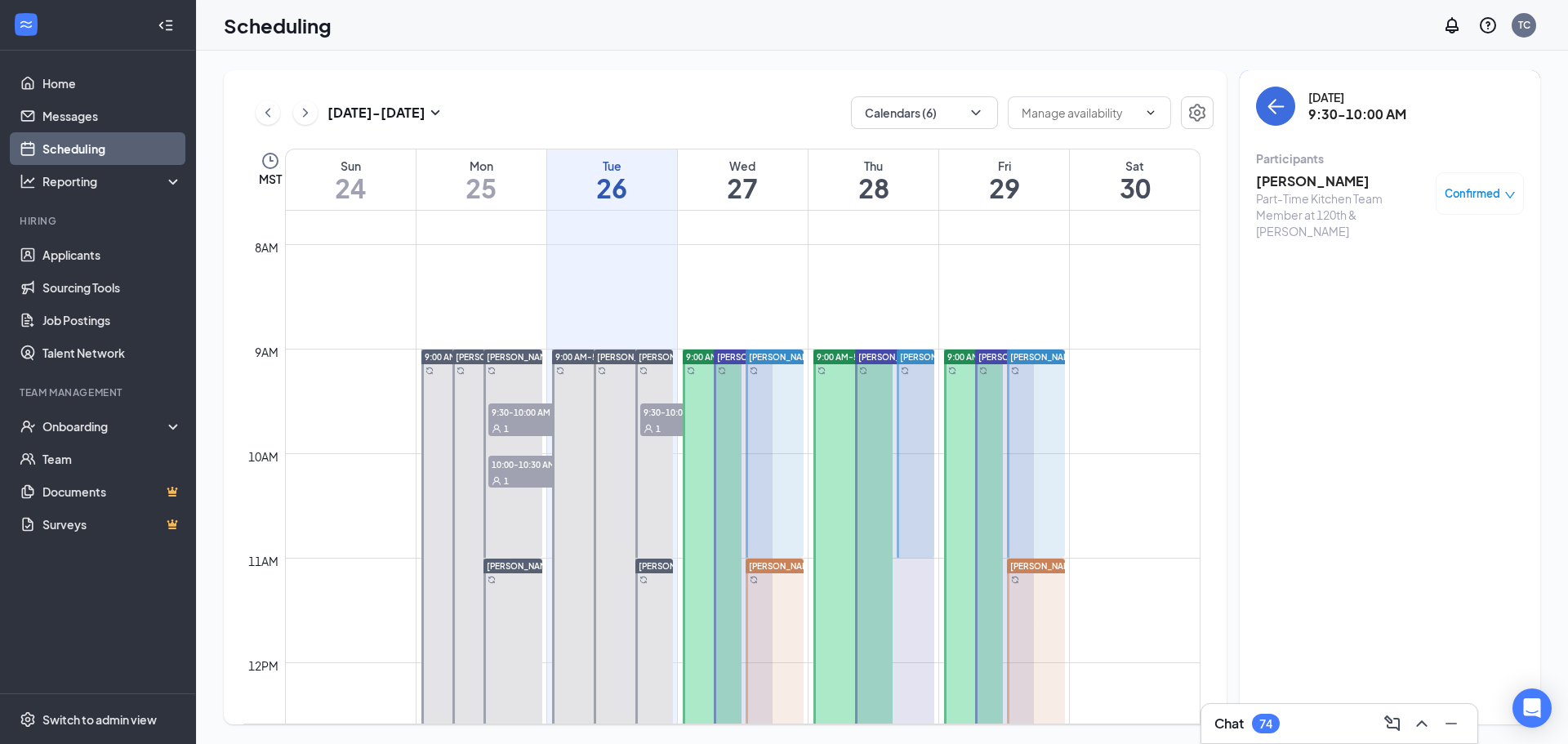
click at [1458, 193] on span "Confirmed" at bounding box center [1472, 194] width 55 height 17
click at [1406, 472] on div "[DATE] 9:30-10:00 AM Participants [PERSON_NAME] Part-Time Kitchen Team Member a…" at bounding box center [1390, 397] width 301 height 654
click at [71, 258] on link "Applicants" at bounding box center [112, 254] width 139 height 32
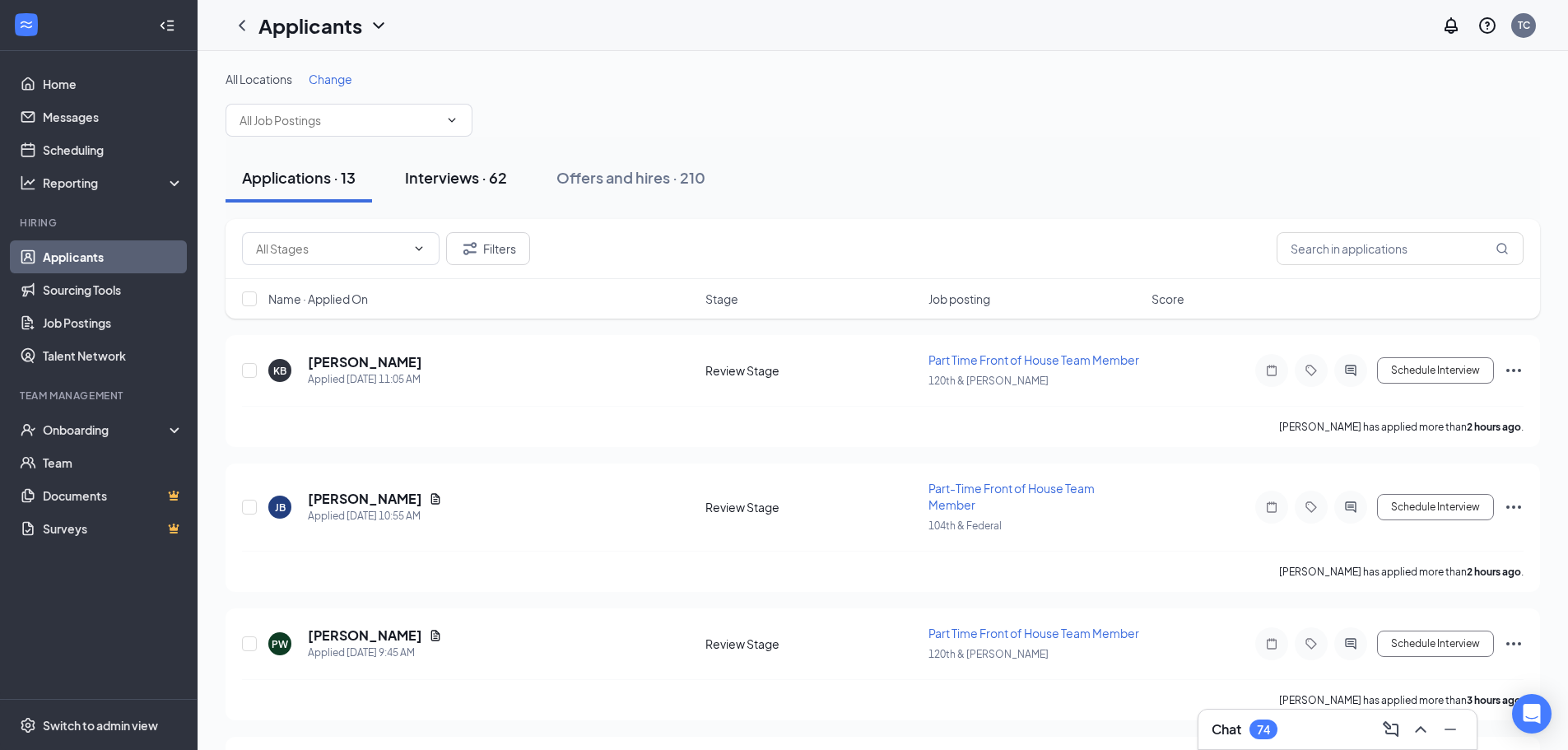
click at [466, 180] on div "Interviews · 62" at bounding box center [456, 178] width 102 height 20
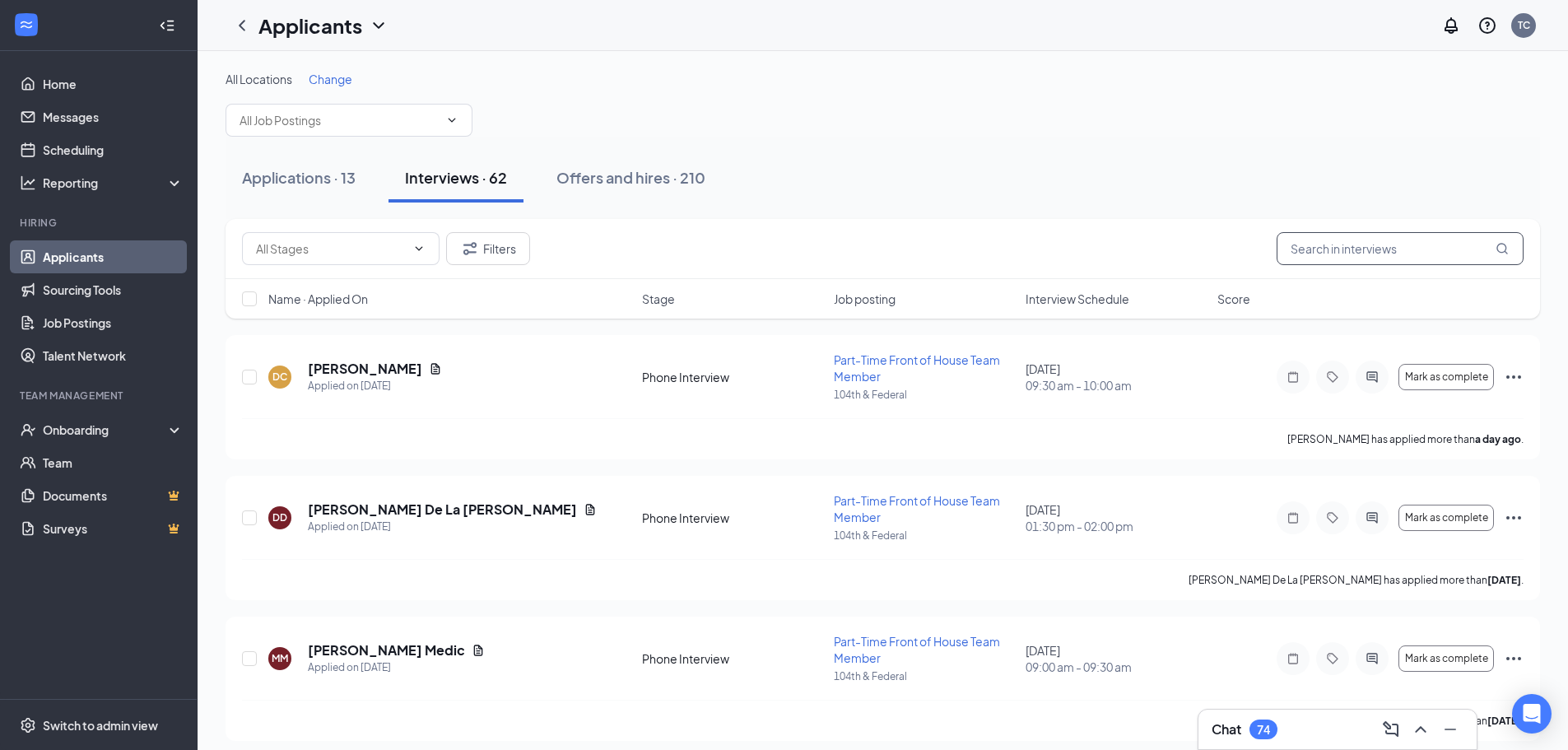
click at [1346, 239] on input "text" at bounding box center [1399, 248] width 246 height 33
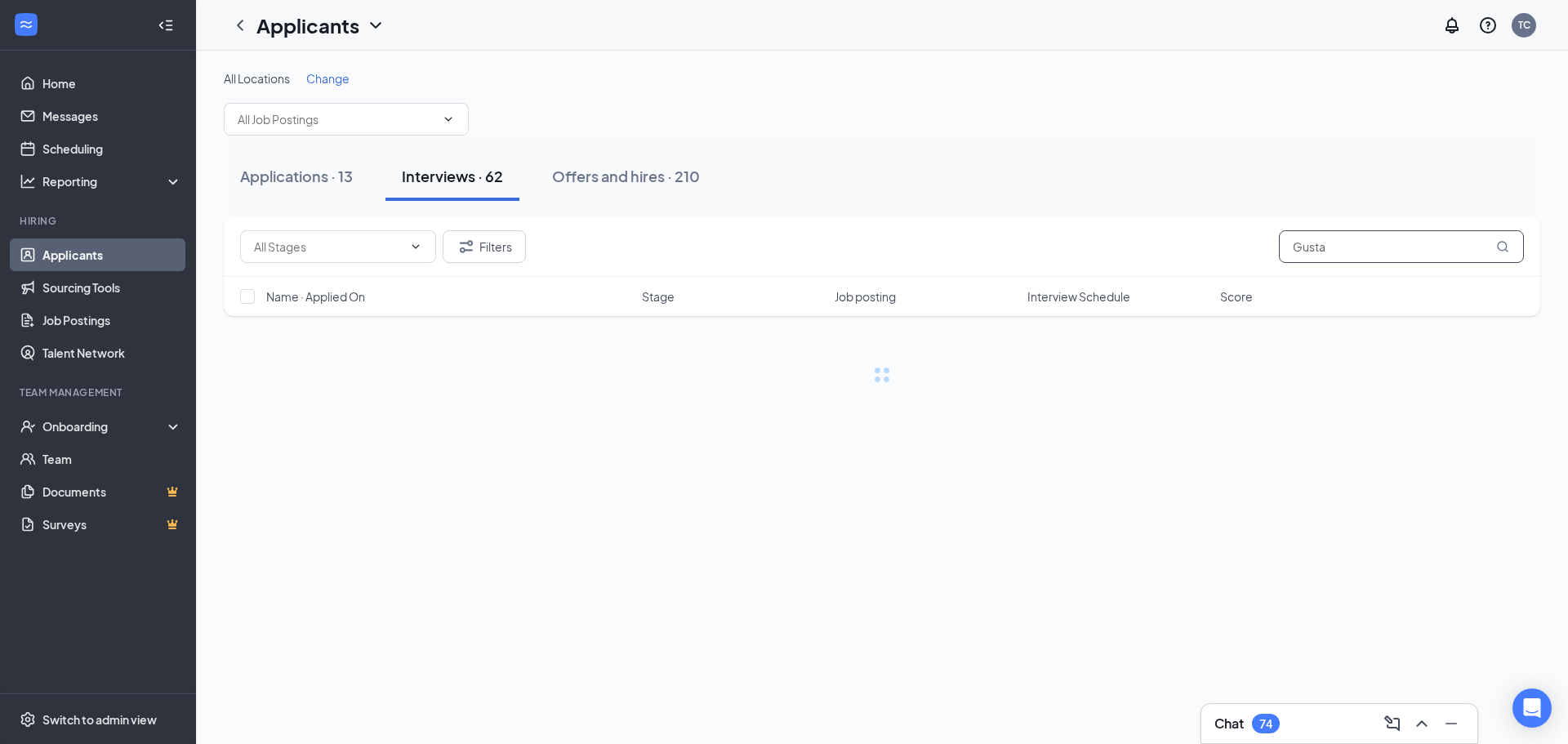
click at [1445, 249] on input "Gusta" at bounding box center [1401, 246] width 245 height 32
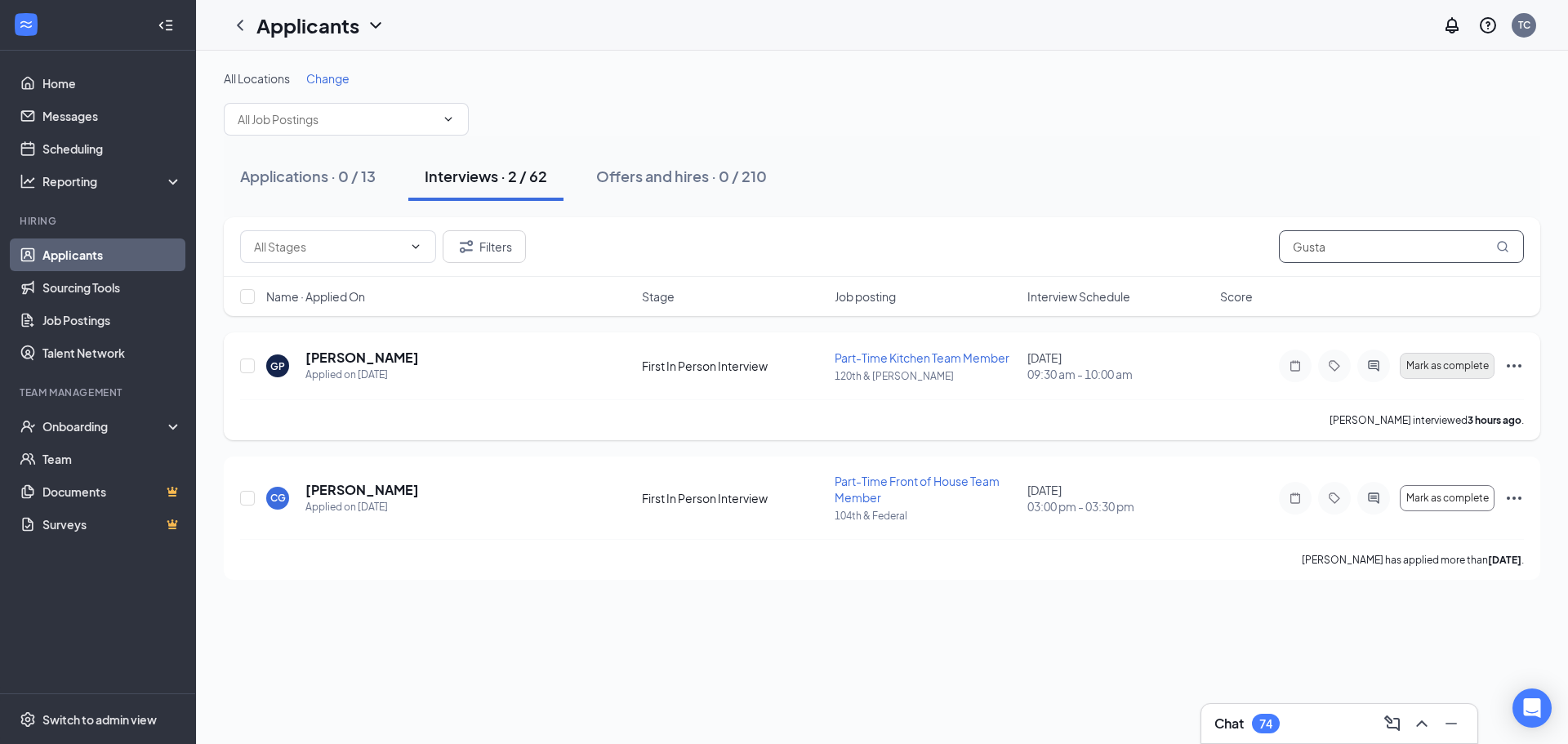
type input "Gusta"
click at [1420, 369] on span "Mark as complete" at bounding box center [1447, 366] width 82 height 11
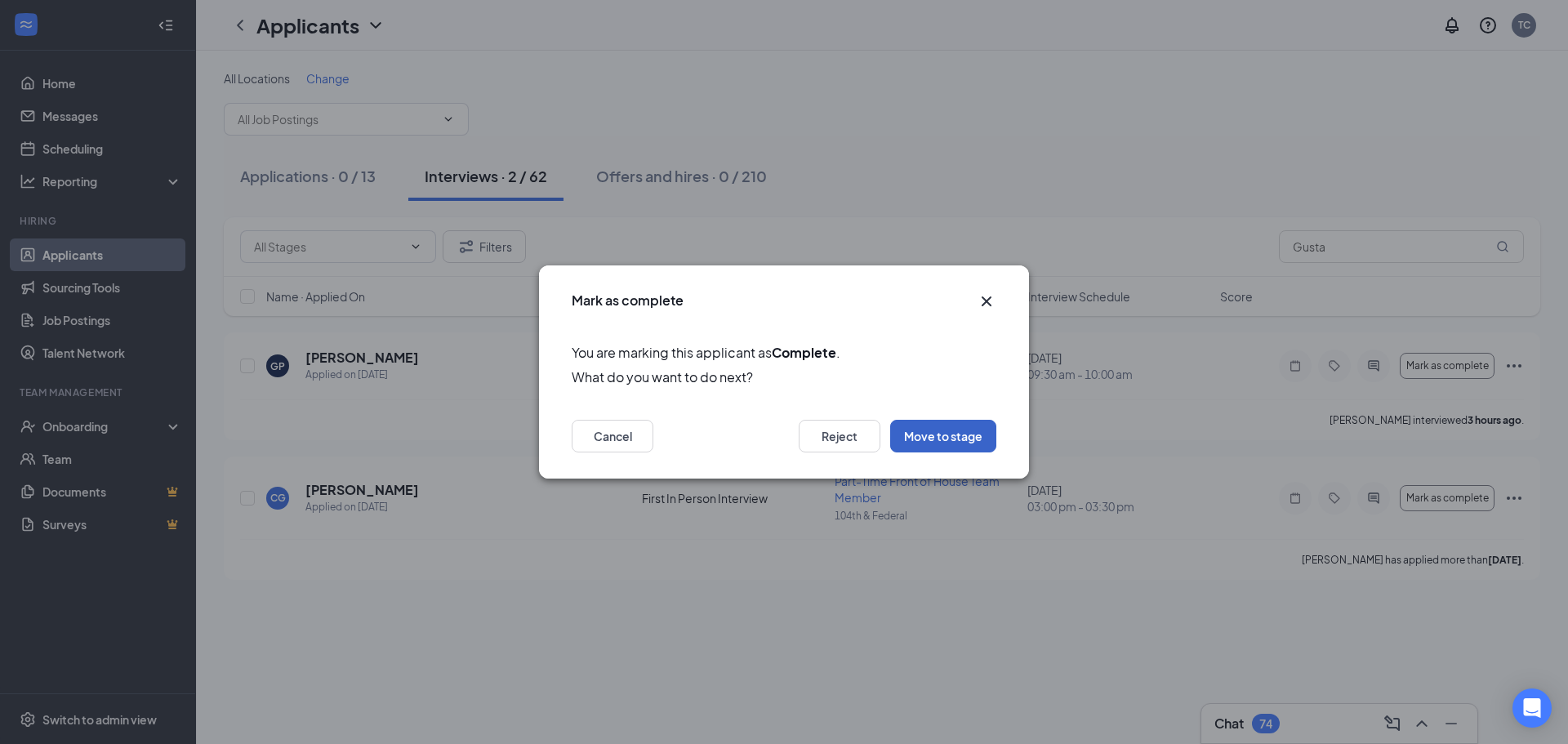
click at [947, 451] on button "Move to stage" at bounding box center [942, 436] width 106 height 32
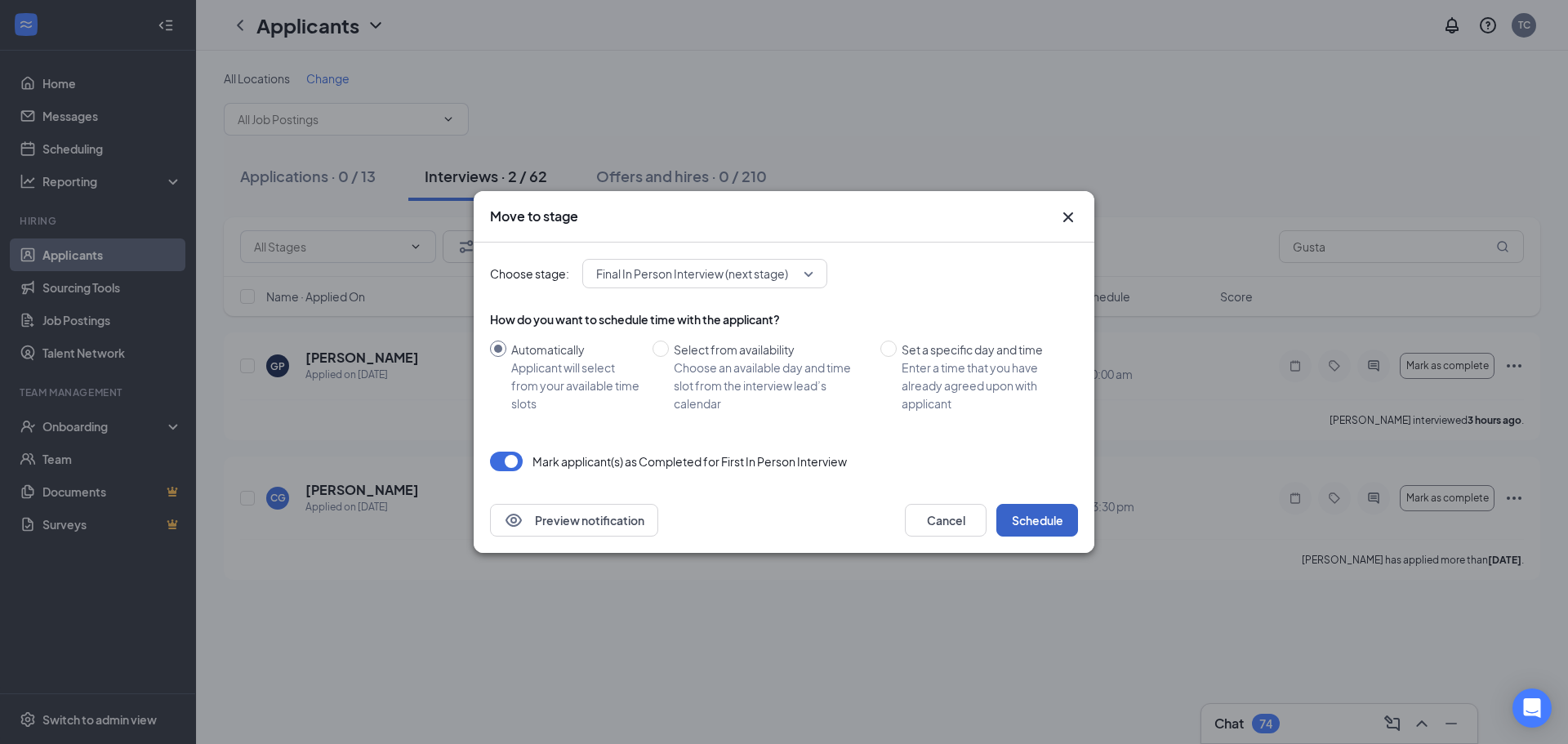
click at [1035, 529] on button "Schedule" at bounding box center [1036, 520] width 81 height 32
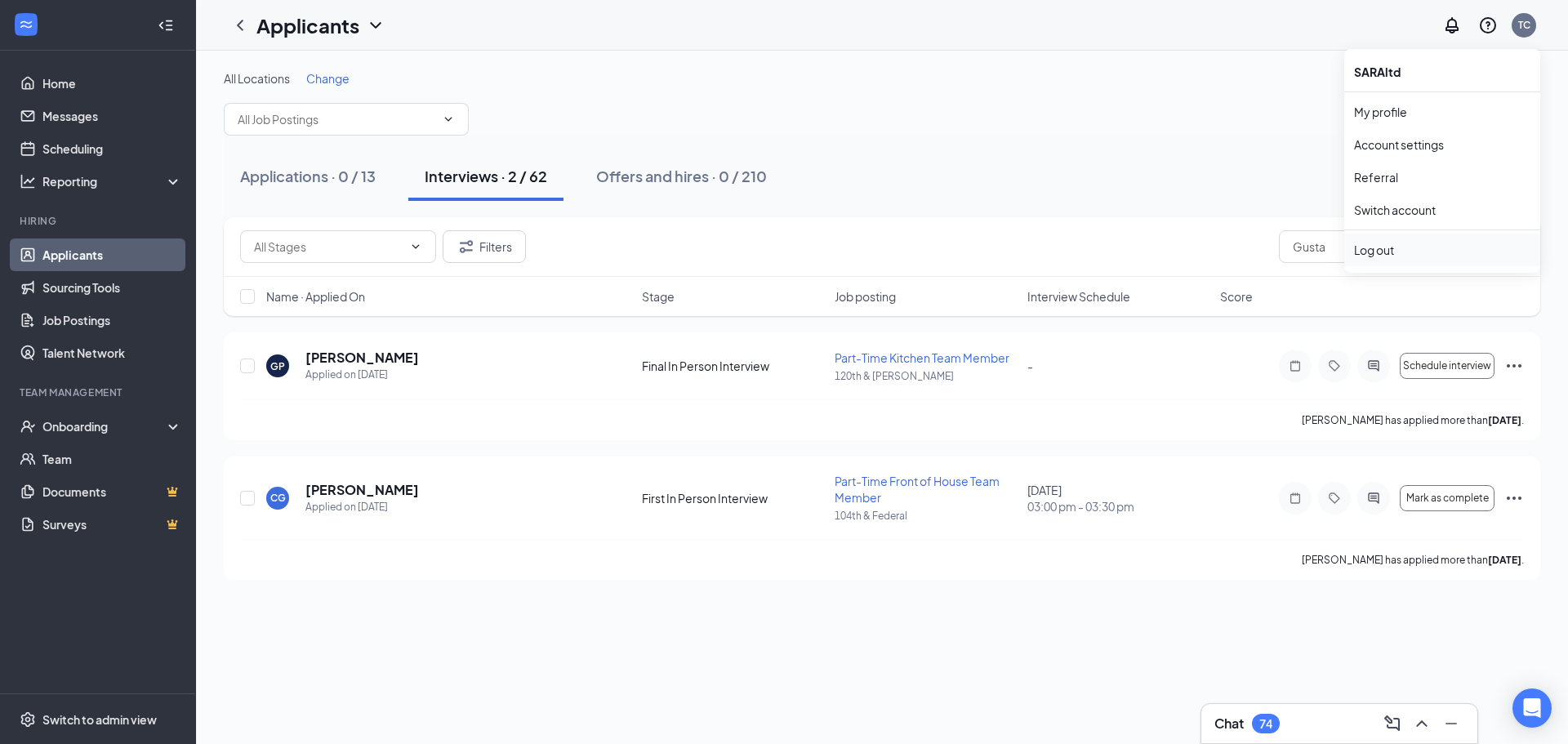
click at [1406, 245] on div "Log out" at bounding box center [1442, 250] width 176 height 17
